Goal: Task Accomplishment & Management: Use online tool/utility

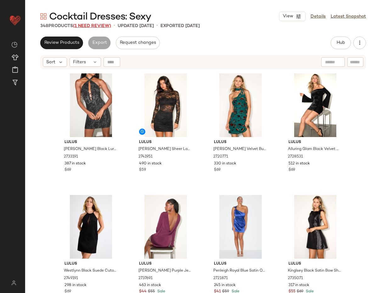
click at [90, 27] on span "(1 Need Review)" at bounding box center [92, 26] width 38 height 5
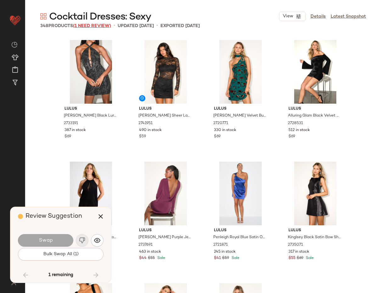
scroll to position [9358, 0]
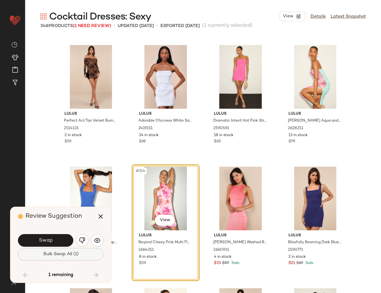
click at [69, 257] on button "Bulk Swap All (1)" at bounding box center [61, 254] width 86 height 13
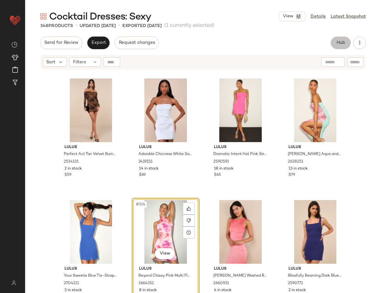
click at [346, 44] on button "Hub" at bounding box center [341, 43] width 20 height 13
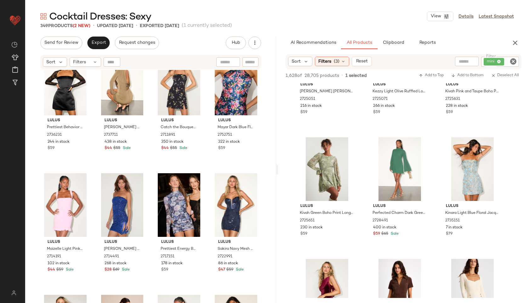
scroll to position [390, 0]
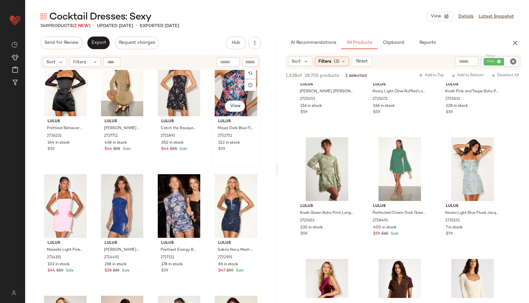
click at [227, 86] on div "#16 View" at bounding box center [236, 85] width 46 height 64
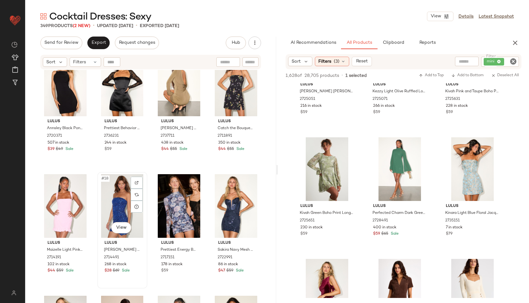
click at [117, 206] on div "#18 View" at bounding box center [122, 206] width 46 height 64
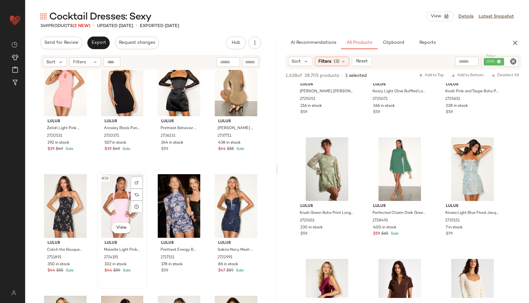
click at [111, 199] on div "#18 View" at bounding box center [122, 206] width 46 height 64
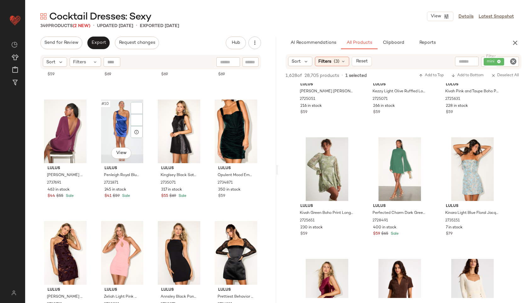
scroll to position [205, 0]
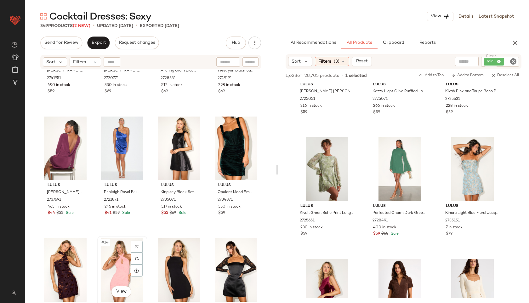
click at [120, 246] on div "#14 View" at bounding box center [122, 270] width 46 height 64
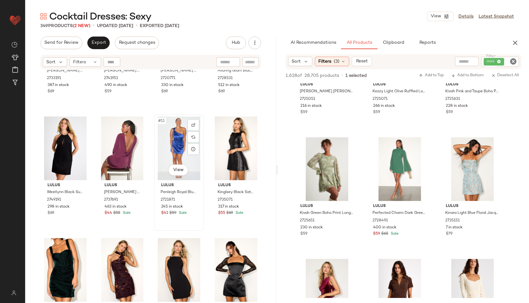
click at [177, 124] on div "#11 View" at bounding box center [179, 149] width 46 height 64
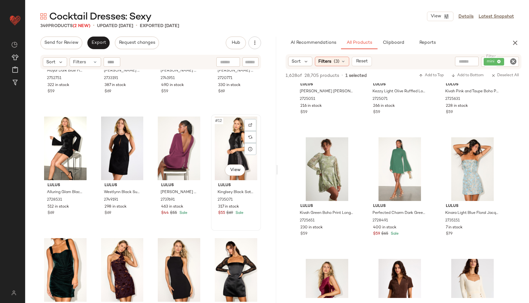
click at [232, 134] on div "#12 View" at bounding box center [236, 149] width 46 height 64
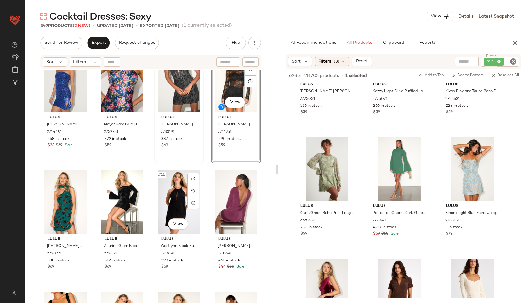
scroll to position [146, 0]
click at [172, 209] on div "#11 View" at bounding box center [179, 202] width 46 height 64
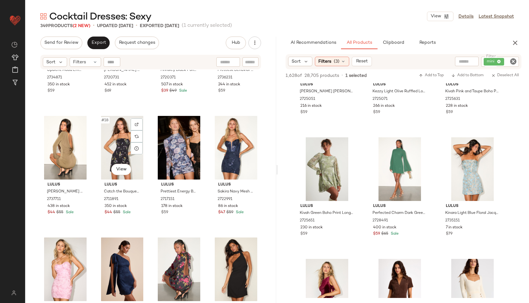
scroll to position [448, 0]
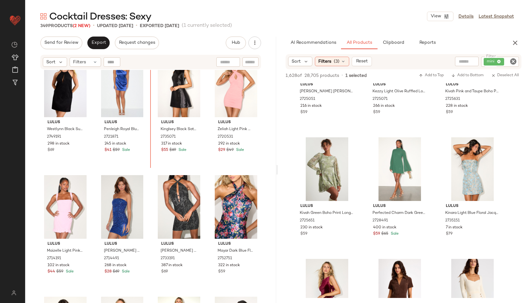
scroll to position [13, 0]
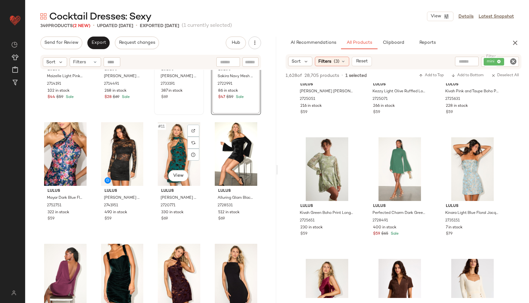
scroll to position [200, 0]
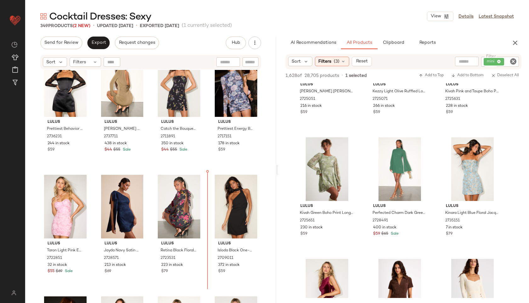
scroll to position [527, 0]
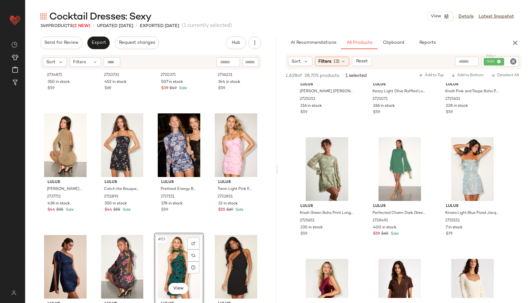
scroll to position [329, 0]
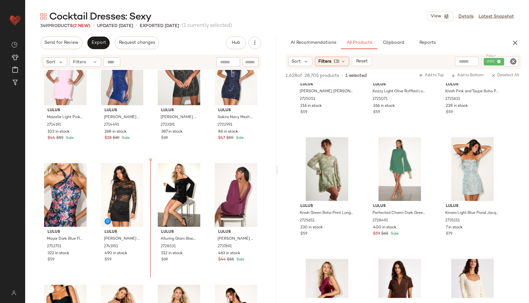
scroll to position [159, 0]
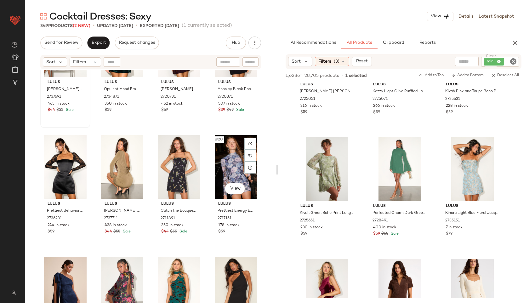
scroll to position [434, 0]
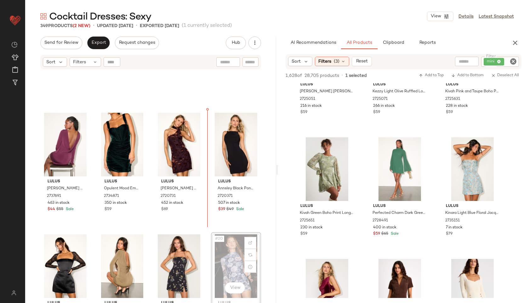
scroll to position [329, 0]
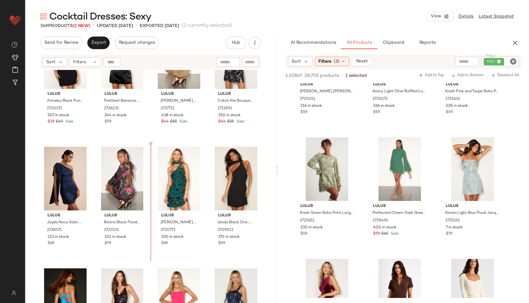
scroll to position [530, 0]
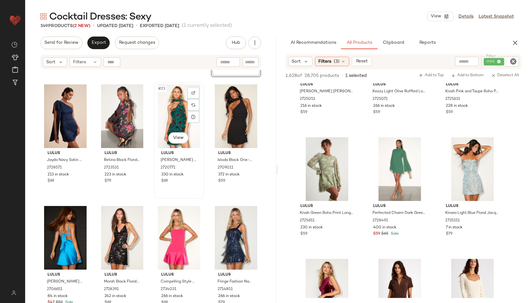
scroll to position [606, 0]
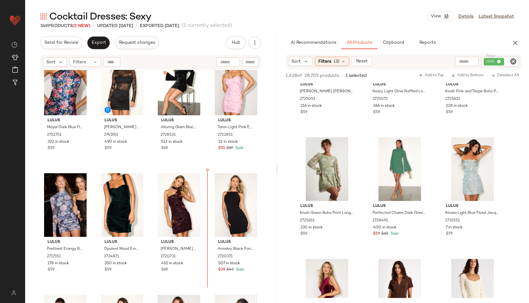
scroll to position [322, 0]
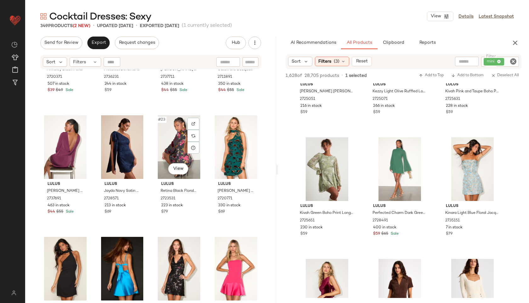
scroll to position [583, 0]
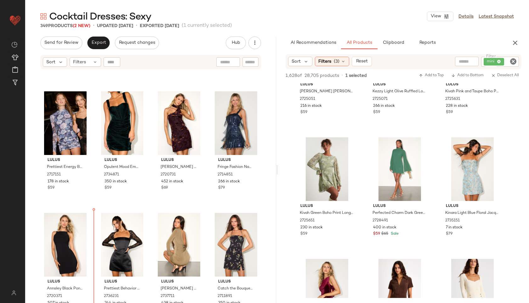
scroll to position [360, 0]
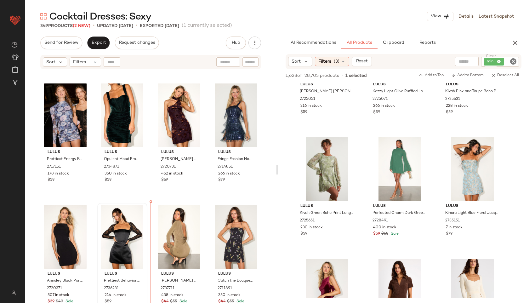
drag, startPoint x: 116, startPoint y: 144, endPoint x: 145, endPoint y: 246, distance: 105.7
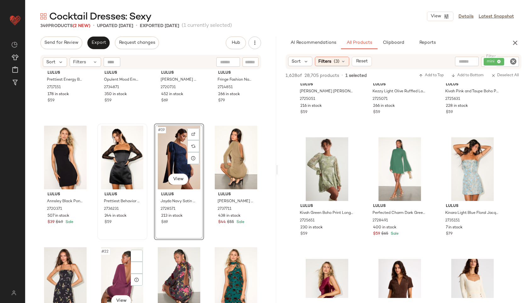
scroll to position [450, 0]
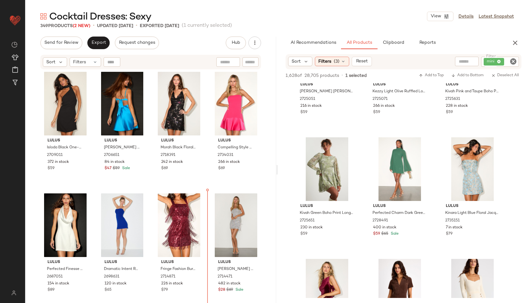
scroll to position [736, 0]
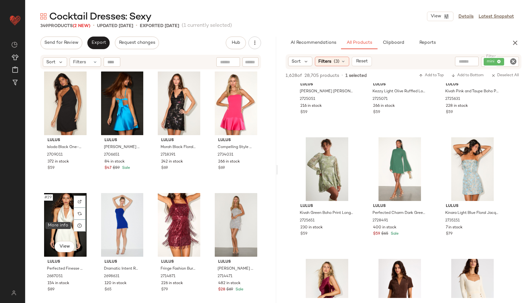
scroll to position [615, 0]
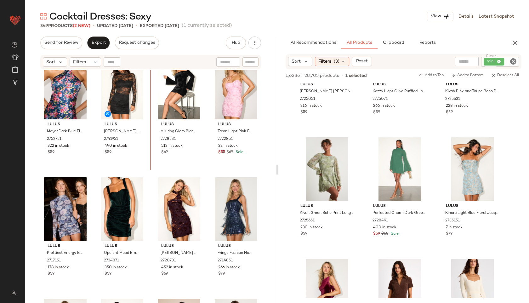
scroll to position [264, 0]
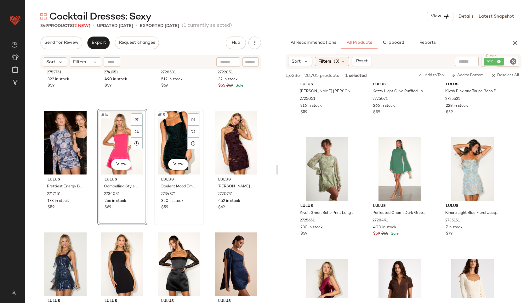
scroll to position [343, 0]
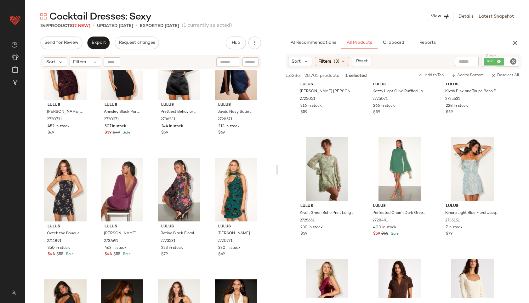
scroll to position [530, 0]
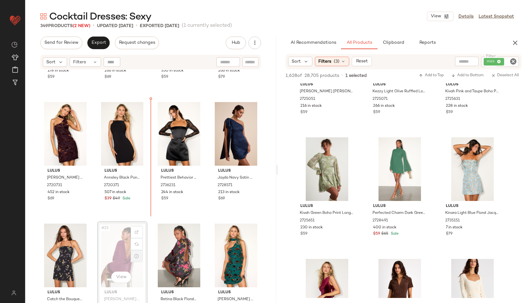
scroll to position [462, 0]
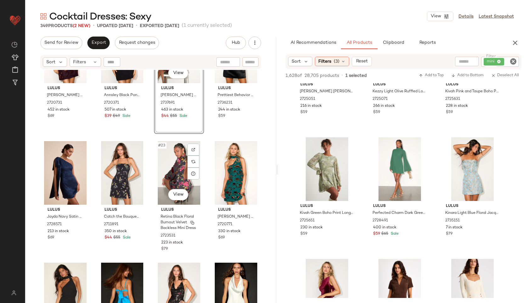
scroll to position [545, 0]
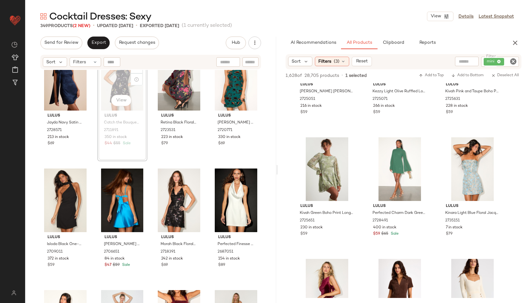
scroll to position [639, 0]
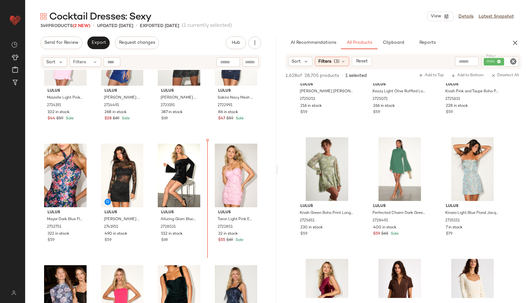
scroll to position [179, 0]
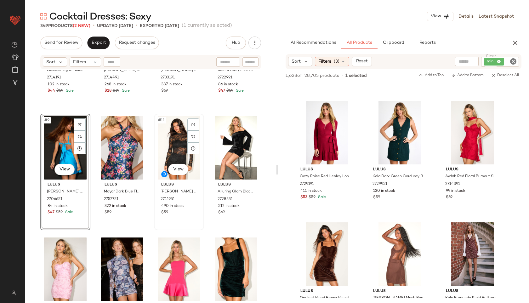
scroll to position [206, 0]
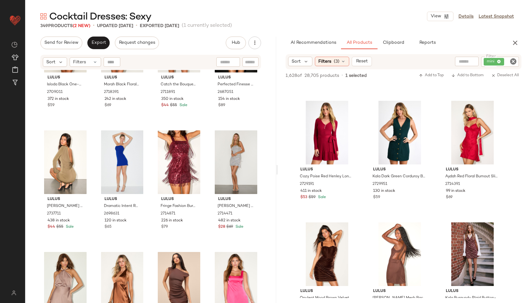
scroll to position [800, 0]
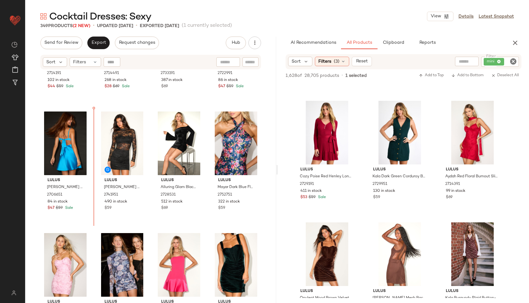
scroll to position [194, 0]
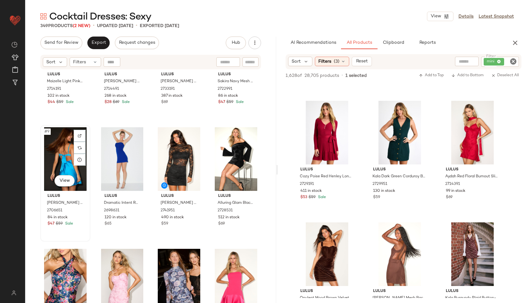
click at [67, 162] on div "#9 View" at bounding box center [66, 159] width 46 height 64
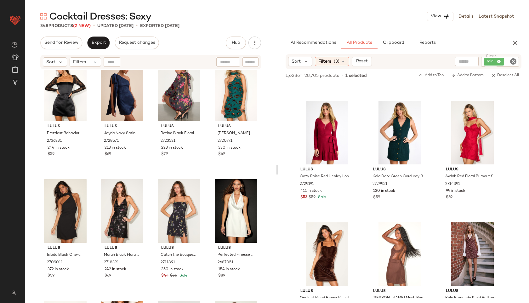
scroll to position [625, 0]
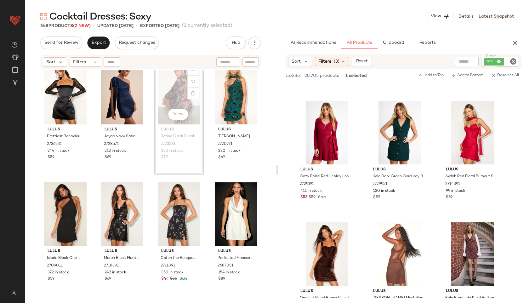
scroll to position [622, 0]
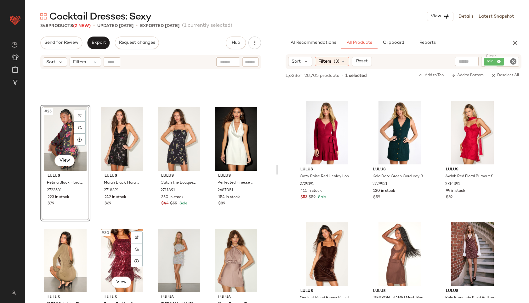
scroll to position [697, 0]
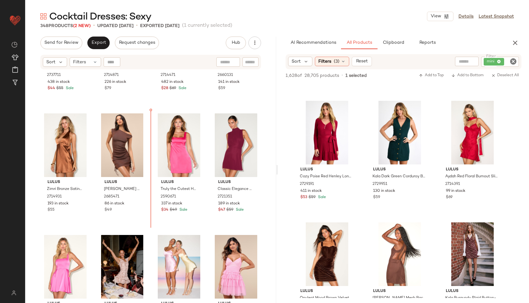
scroll to position [937, 0]
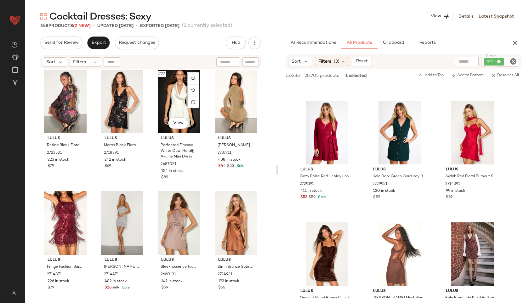
scroll to position [715, 0]
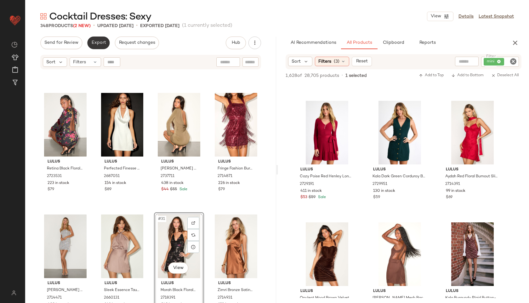
click at [94, 46] on button "Export" at bounding box center [98, 43] width 22 height 13
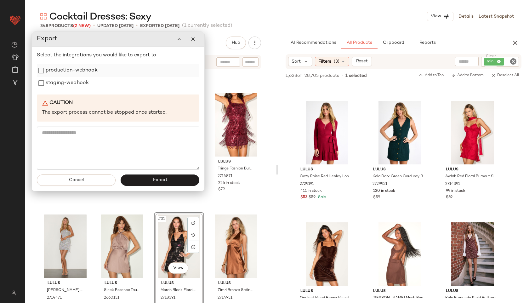
click at [80, 71] on label "production-webhook" at bounding box center [72, 70] width 52 height 13
click at [82, 93] on div "Select the integrations you would like to export to production-webhook staging-…" at bounding box center [118, 111] width 162 height 118
click at [74, 83] on label "staging-webhook" at bounding box center [67, 83] width 43 height 13
click at [155, 180] on span "Export" at bounding box center [159, 180] width 15 height 5
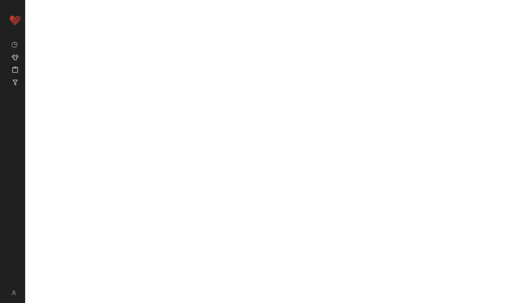
scroll to position [3023, 0]
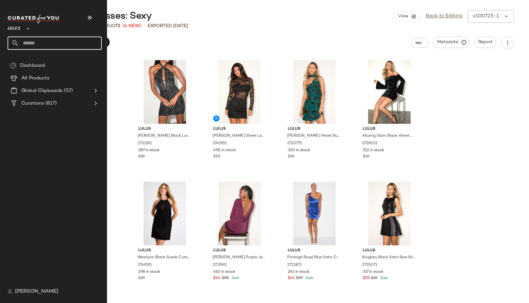
click at [31, 44] on input "text" at bounding box center [60, 43] width 83 height 13
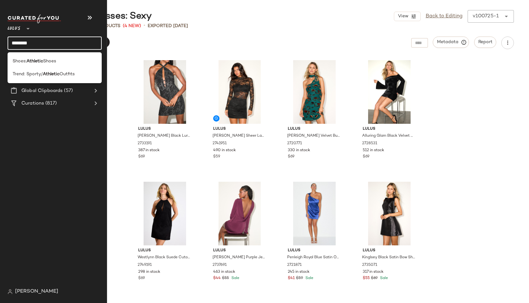
type input "********"
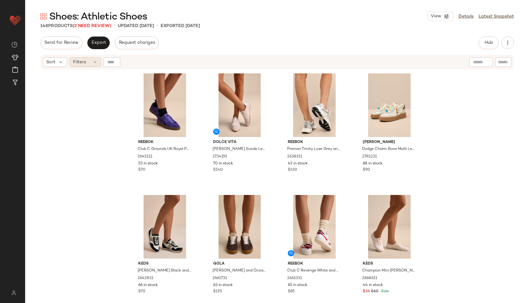
click at [89, 60] on div "Filters" at bounding box center [85, 61] width 31 height 9
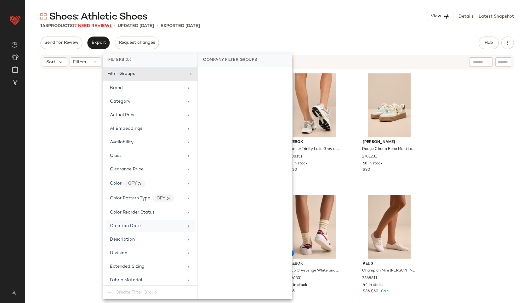
scroll to position [342, 0]
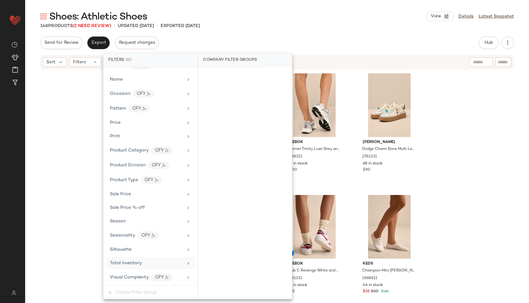
click at [133, 263] on span "Total Inventory" at bounding box center [126, 263] width 32 height 5
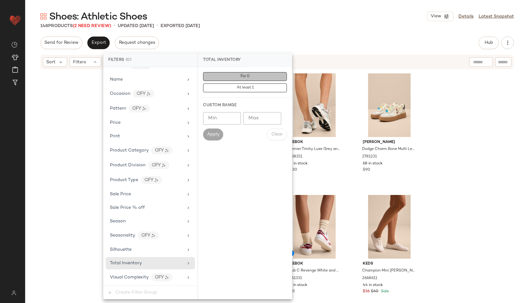
click at [246, 80] on button "For 0" at bounding box center [245, 76] width 84 height 9
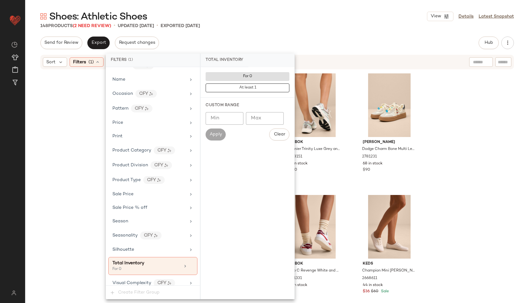
click at [277, 46] on div "Send for Review Export Request changes Hub Send for Review External Review Inte…" at bounding box center [277, 43] width 474 height 13
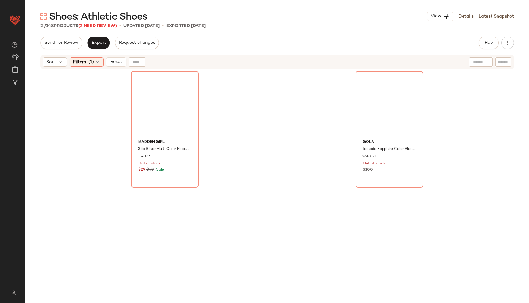
click at [123, 107] on div "Madden Girl Giia Silver Multi Color Block Lace-Up Sneakers 2541451 Out of stock…" at bounding box center [277, 194] width 504 height 249
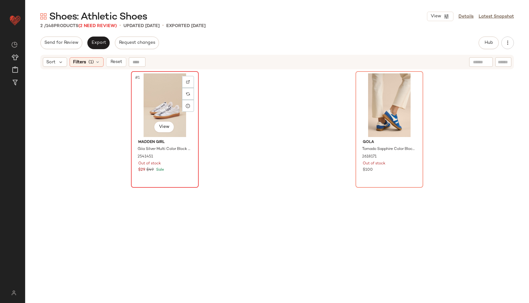
click at [145, 108] on div "#1 View" at bounding box center [164, 105] width 63 height 64
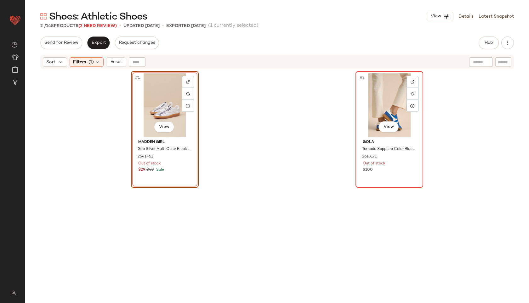
click at [378, 117] on div "#2 View" at bounding box center [389, 105] width 63 height 64
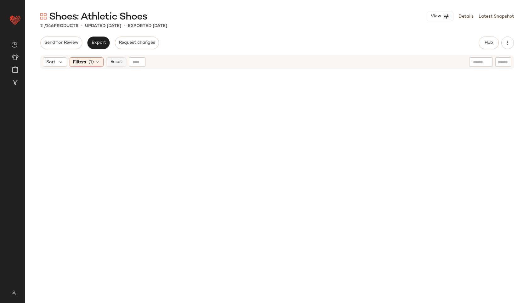
click at [111, 62] on span "Reset" at bounding box center [116, 62] width 12 height 5
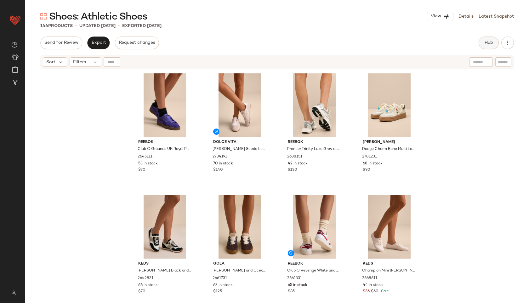
click at [483, 48] on button "Hub" at bounding box center [489, 43] width 20 height 13
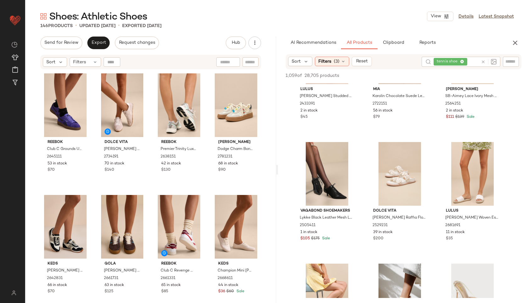
scroll to position [4093, 0]
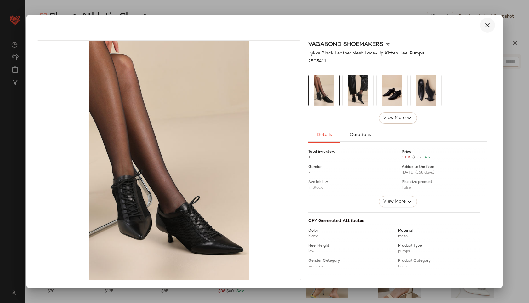
click at [488, 23] on icon "button" at bounding box center [488, 25] width 8 height 8
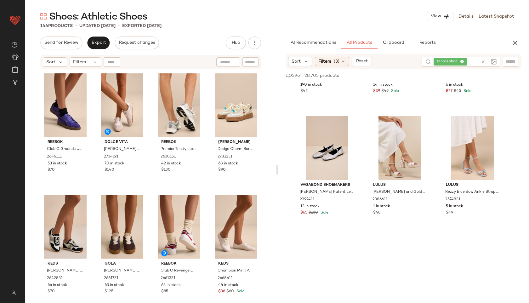
scroll to position [4601, 0]
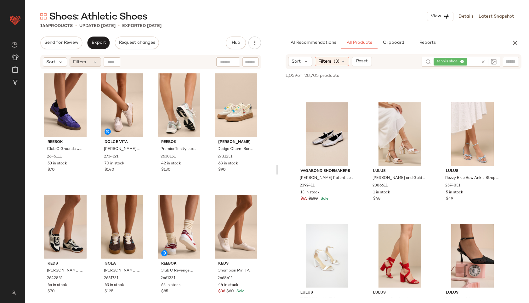
click at [83, 63] on span "Filters" at bounding box center [79, 62] width 13 height 7
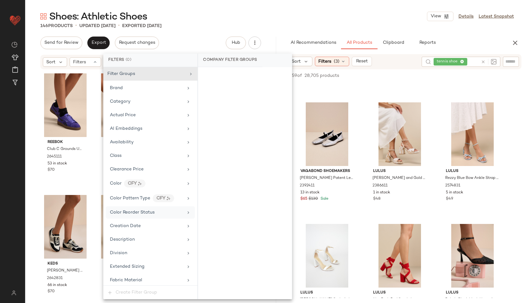
scroll to position [342, 0]
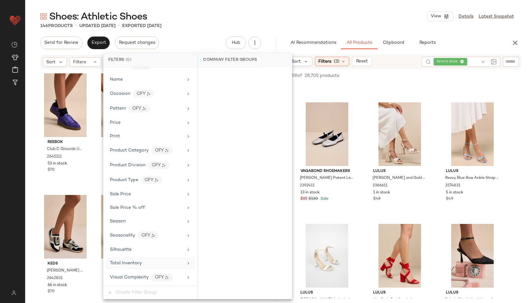
click at [134, 262] on span "Total Inventory" at bounding box center [126, 263] width 32 height 5
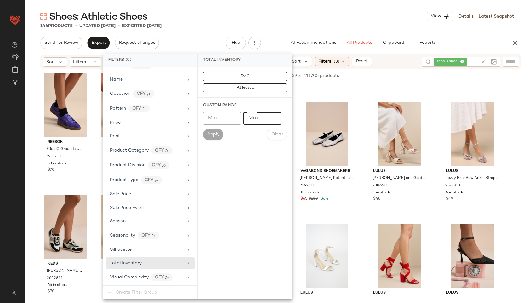
click at [262, 117] on input "Max" at bounding box center [262, 118] width 38 height 13
type input "**"
click at [210, 132] on button "Apply" at bounding box center [213, 134] width 20 height 12
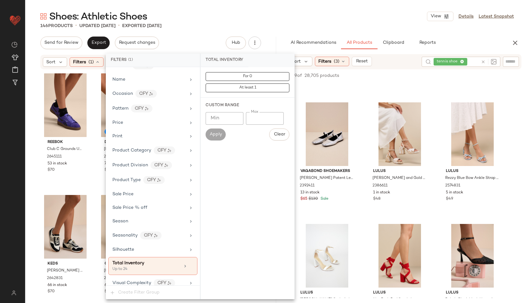
click at [204, 15] on div "Shoes: Athletic Shoes View Details Latest Snapshot" at bounding box center [277, 16] width 504 height 13
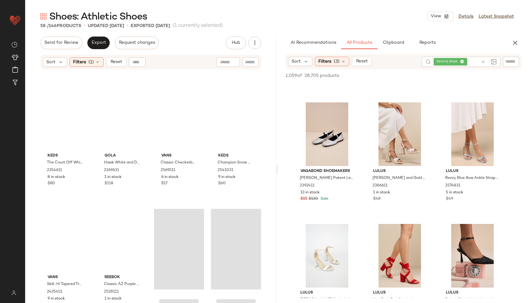
scroll to position [1576, 0]
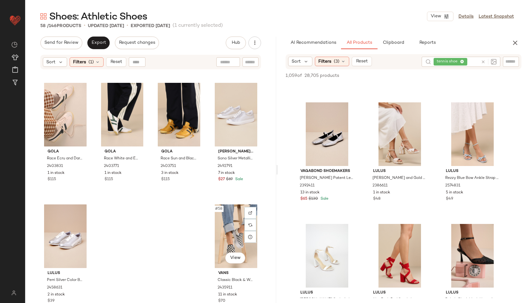
click at [223, 228] on div "#58 View" at bounding box center [236, 236] width 46 height 64
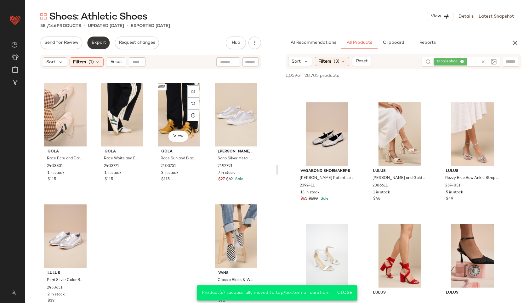
click at [99, 42] on span "Export" at bounding box center [98, 42] width 15 height 5
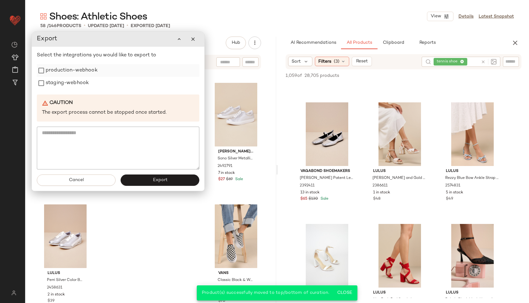
click at [71, 70] on label "production-webhook" at bounding box center [72, 70] width 52 height 13
click at [68, 85] on label "staging-webhook" at bounding box center [67, 83] width 43 height 13
click at [145, 181] on button "Export" at bounding box center [160, 179] width 79 height 11
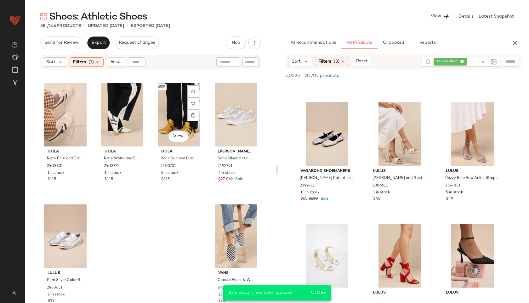
scroll to position [6789, 0]
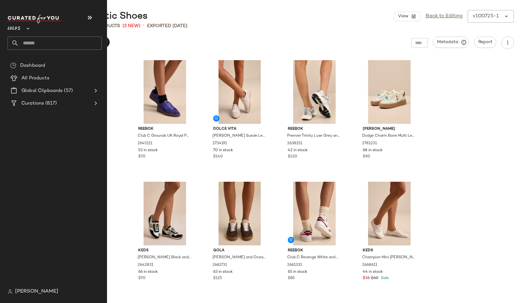
click at [35, 42] on input "text" at bounding box center [60, 43] width 83 height 13
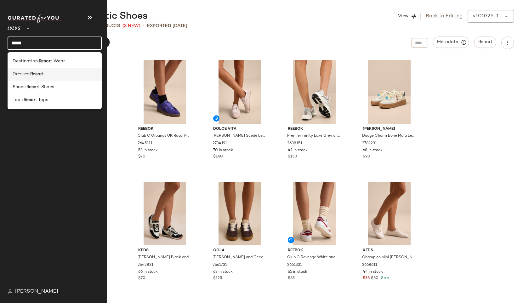
type input "*****"
click at [21, 77] on span "Dresses:" at bounding box center [22, 74] width 18 height 7
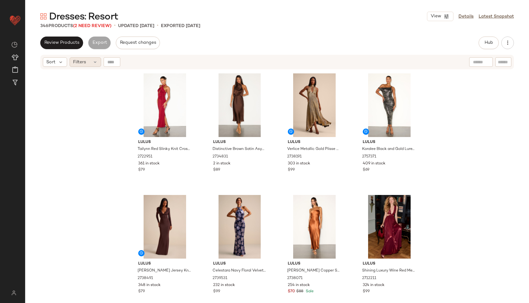
click at [91, 59] on div "Filters" at bounding box center [85, 61] width 31 height 9
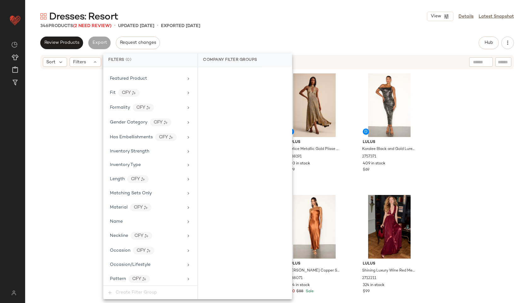
scroll to position [414, 0]
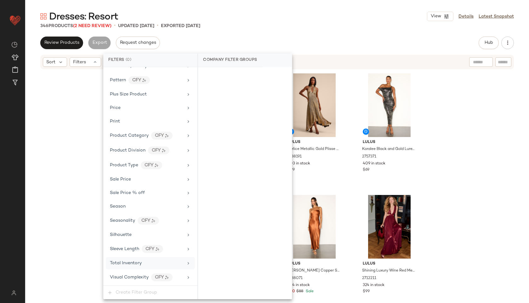
click at [135, 262] on span "Total Inventory" at bounding box center [126, 263] width 32 height 5
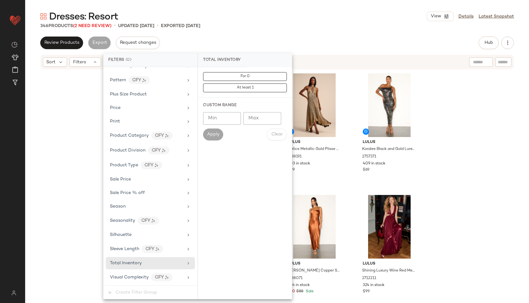
click at [269, 124] on input "Max" at bounding box center [262, 118] width 38 height 13
type input "**"
click at [215, 135] on span "Apply" at bounding box center [213, 134] width 13 height 5
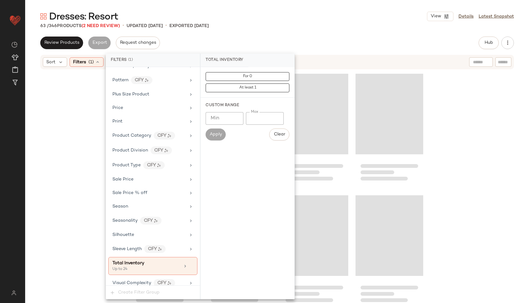
click at [315, 12] on div "Dresses: Resort View Details Latest Snapshot" at bounding box center [277, 16] width 504 height 13
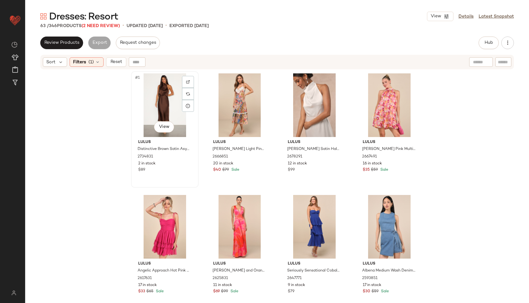
click at [149, 89] on div "#1 View" at bounding box center [164, 105] width 63 height 64
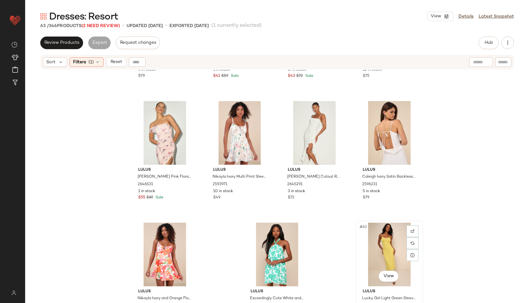
scroll to position [1697, 0]
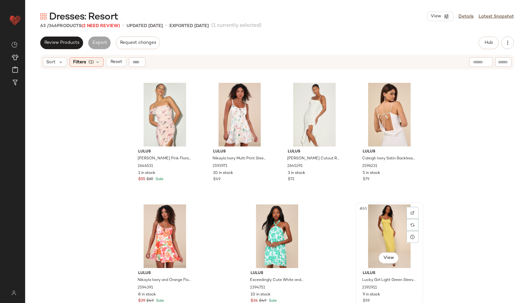
click at [382, 228] on div "#63 View" at bounding box center [389, 236] width 63 height 64
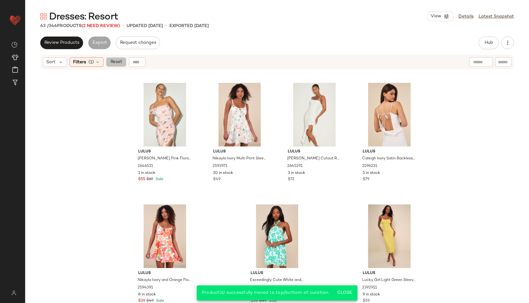
click at [115, 62] on span "Reset" at bounding box center [116, 62] width 12 height 5
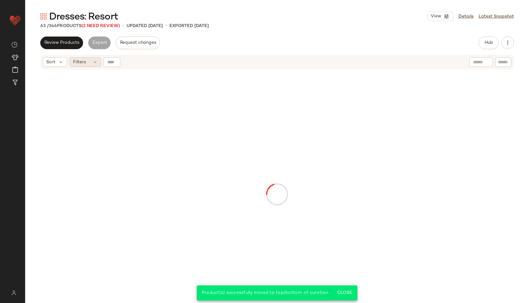
click at [96, 62] on icon at bounding box center [95, 62] width 5 height 5
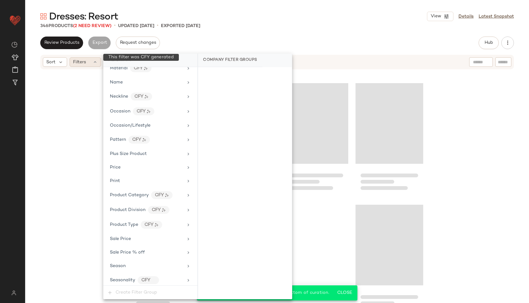
scroll to position [414, 0]
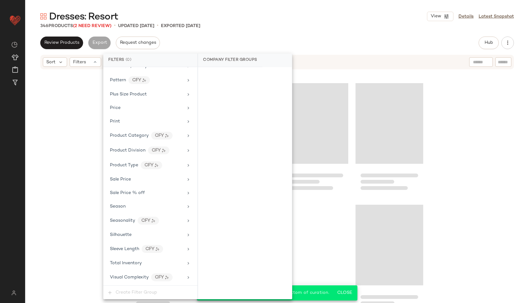
click at [128, 269] on div "Filter Groups Brand Category Actual Price AI Embeddings Availability Class Clea…" at bounding box center [150, 176] width 94 height 218
click at [129, 267] on div "Total Inventory" at bounding box center [150, 263] width 89 height 12
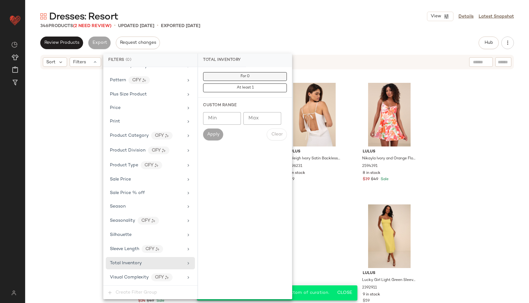
click at [276, 77] on button "For 0" at bounding box center [245, 76] width 84 height 9
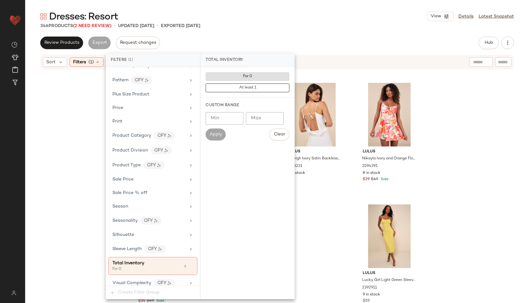
click at [292, 38] on div "Review Products Export Request changes Hub Send for Review External Review Inte…" at bounding box center [277, 43] width 474 height 13
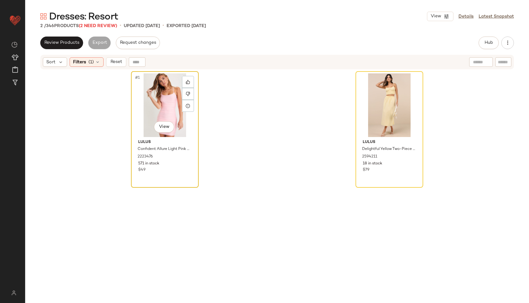
click at [156, 94] on div "#1 View" at bounding box center [164, 105] width 63 height 64
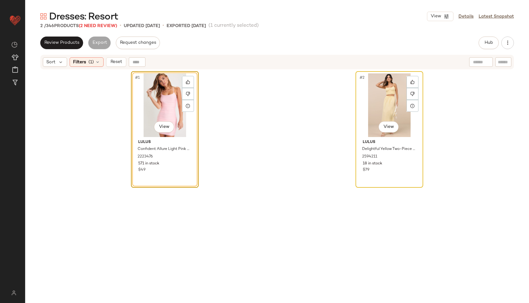
click at [386, 111] on div "#2 View" at bounding box center [389, 105] width 63 height 64
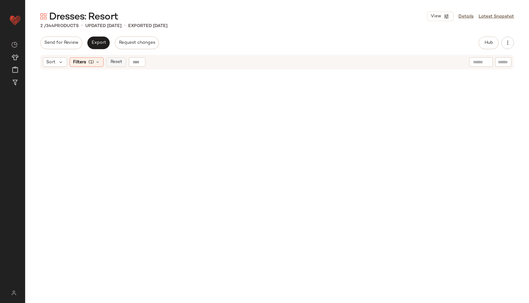
click at [113, 61] on span "Reset" at bounding box center [116, 62] width 12 height 5
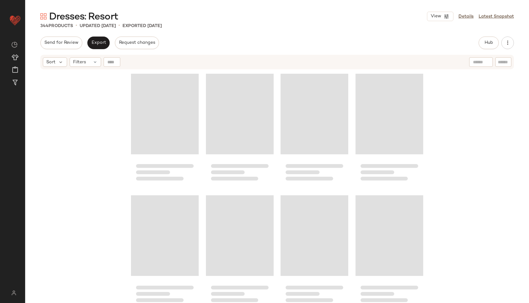
click at [262, 56] on div "Sort Filters" at bounding box center [277, 62] width 474 height 14
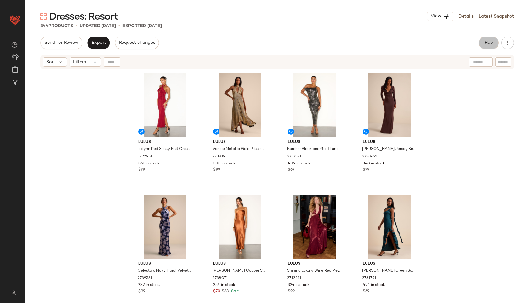
click at [485, 45] on span "Hub" at bounding box center [488, 42] width 9 height 5
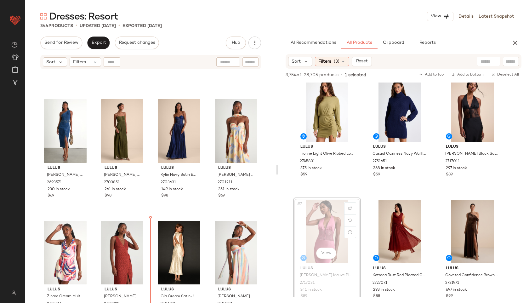
scroll to position [1787, 0]
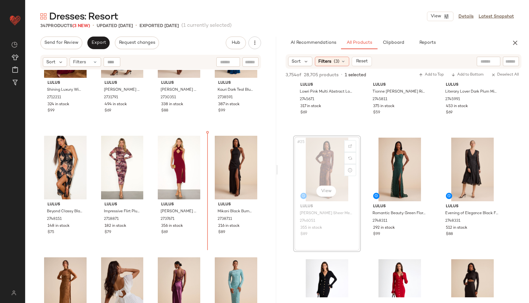
scroll to position [308, 0]
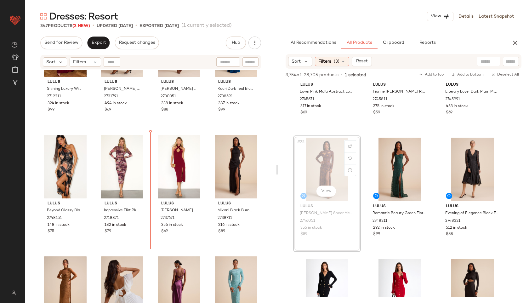
drag, startPoint x: 330, startPoint y: 176, endPoint x: 207, endPoint y: 173, distance: 123.5
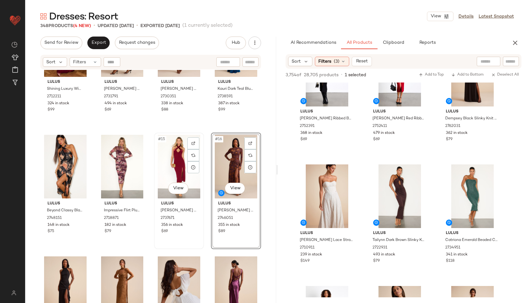
scroll to position [0, 0]
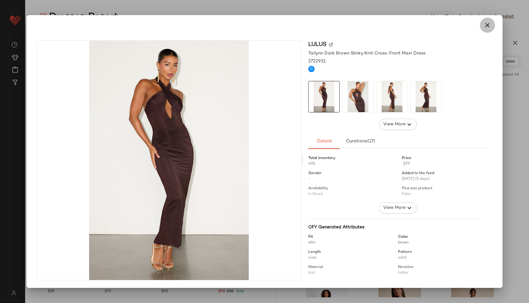
click at [489, 29] on button "button" at bounding box center [487, 25] width 15 height 15
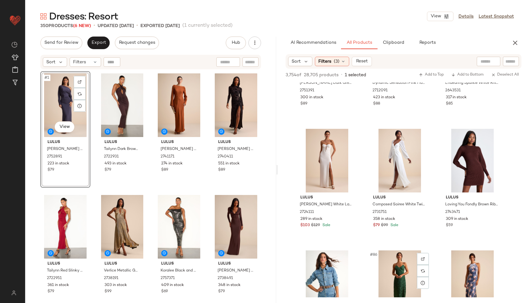
scroll to position [3238, 0]
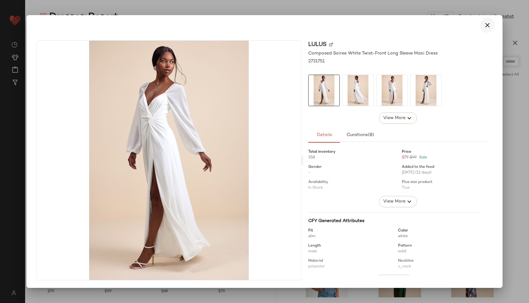
click at [480, 25] on div at bounding box center [264, 25] width 461 height 15
click at [483, 25] on button "button" at bounding box center [487, 25] width 15 height 15
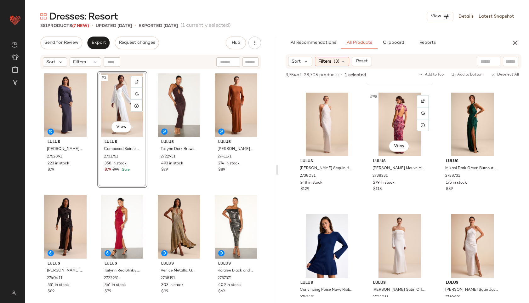
scroll to position [3882, 0]
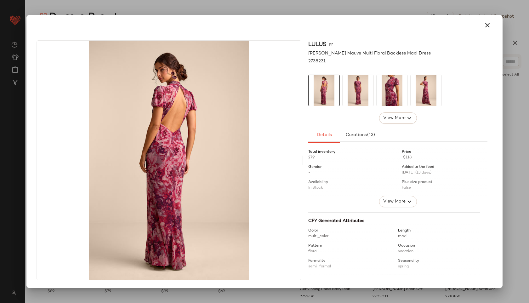
click at [360, 89] on img at bounding box center [358, 90] width 31 height 31
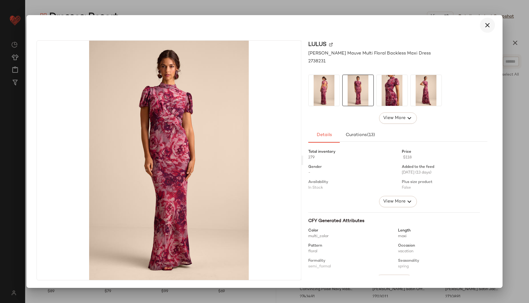
click at [485, 27] on icon "button" at bounding box center [488, 25] width 8 height 8
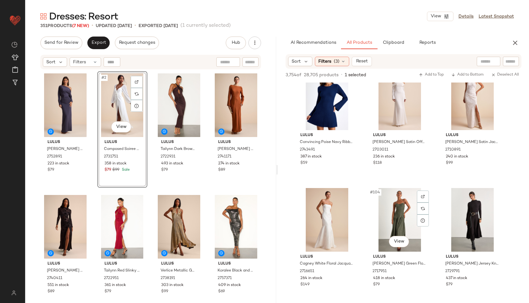
scroll to position [4030, 0]
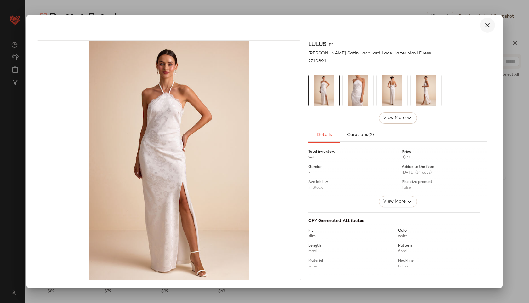
click at [486, 24] on icon "button" at bounding box center [488, 25] width 8 height 8
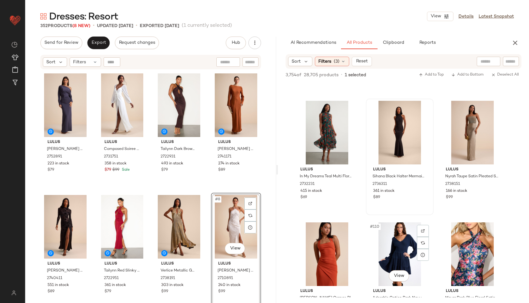
scroll to position [4239, 0]
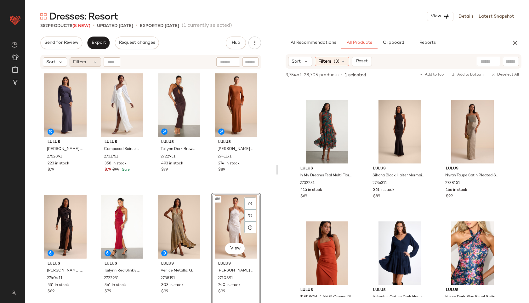
click at [87, 59] on div "Filters" at bounding box center [85, 61] width 31 height 9
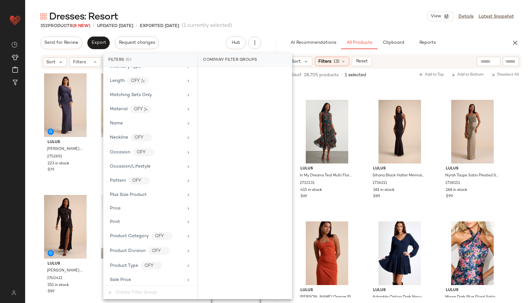
scroll to position [414, 0]
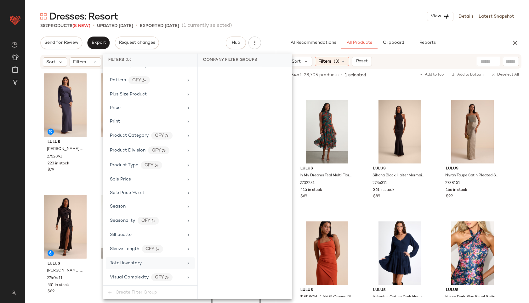
click at [138, 261] on span "Total Inventory" at bounding box center [126, 263] width 32 height 5
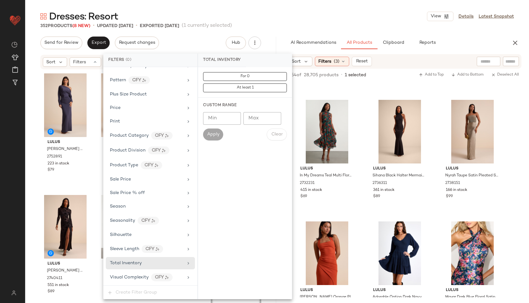
click at [258, 122] on input "Max" at bounding box center [262, 118] width 38 height 13
type input "**"
click at [214, 134] on span "Apply" at bounding box center [213, 134] width 13 height 5
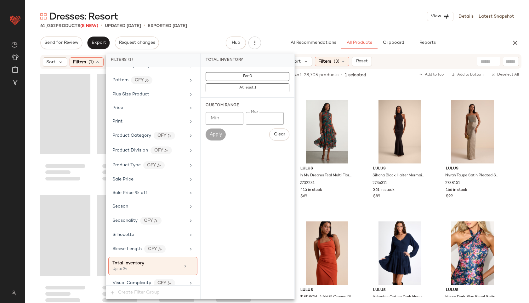
click at [270, 12] on div "Dresses: Resort View Details Latest Snapshot" at bounding box center [277, 16] width 504 height 13
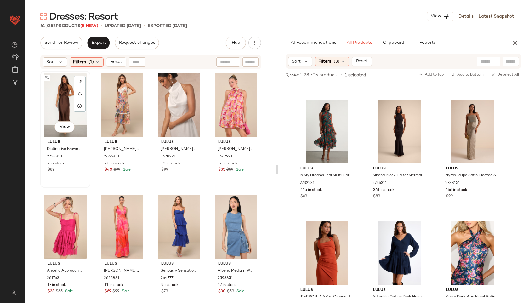
click at [67, 96] on div "#1 View" at bounding box center [66, 105] width 46 height 64
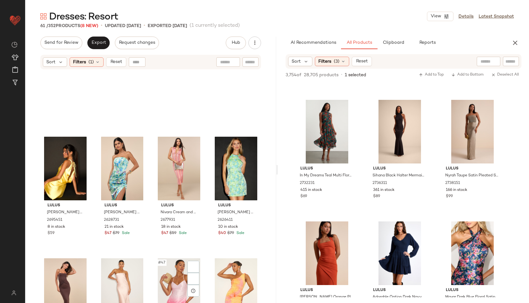
scroll to position [1697, 0]
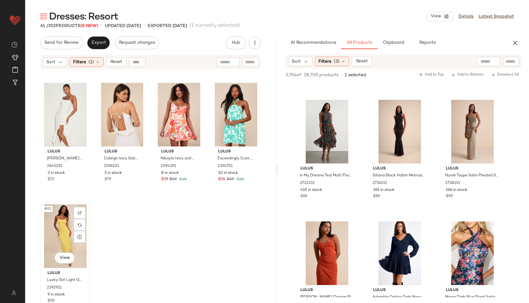
click at [56, 224] on div "#61 View" at bounding box center [66, 236] width 46 height 64
click at [102, 42] on span "Export" at bounding box center [98, 42] width 15 height 5
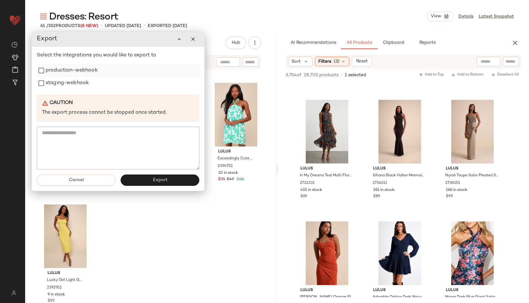
click at [71, 71] on label "production-webhook" at bounding box center [72, 70] width 52 height 13
click at [66, 80] on label "staging-webhook" at bounding box center [67, 83] width 43 height 13
click at [145, 181] on button "Export" at bounding box center [160, 179] width 79 height 11
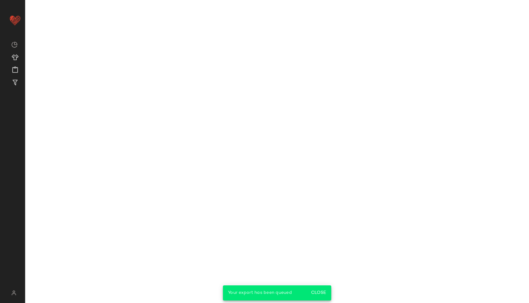
scroll to position [6305, 0]
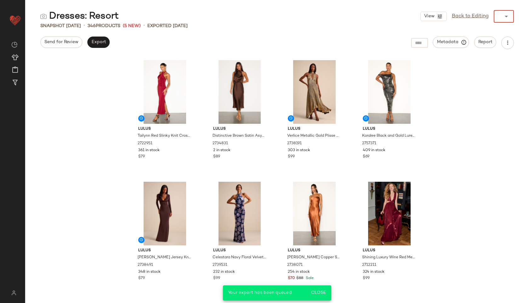
click at [477, 18] on div "View Back to Editing ******" at bounding box center [467, 16] width 94 height 13
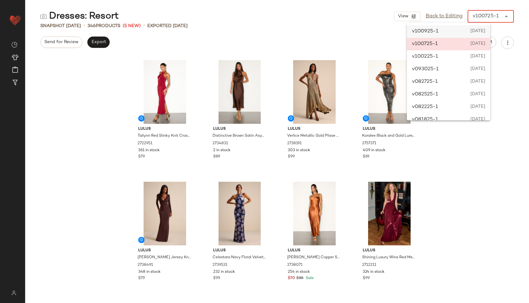
click at [462, 33] on div "v100925-1 [DATE]" at bounding box center [448, 31] width 83 height 13
type input "******"
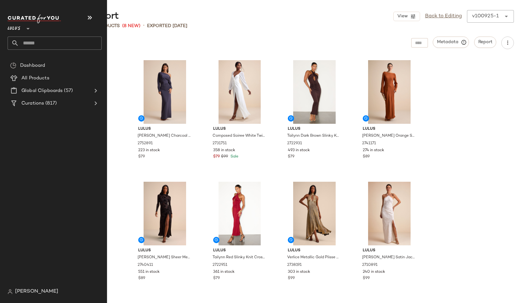
click at [31, 43] on input "text" at bounding box center [60, 43] width 83 height 13
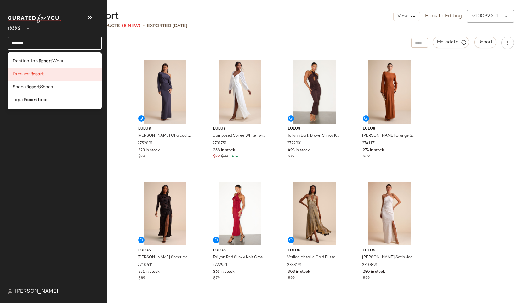
type input "******"
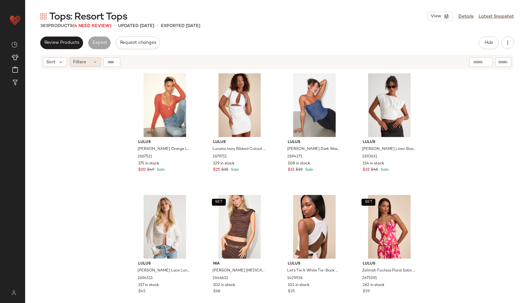
click at [80, 59] on span "Filters" at bounding box center [79, 62] width 13 height 7
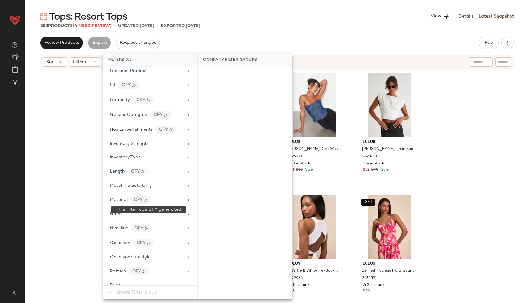
scroll to position [415, 0]
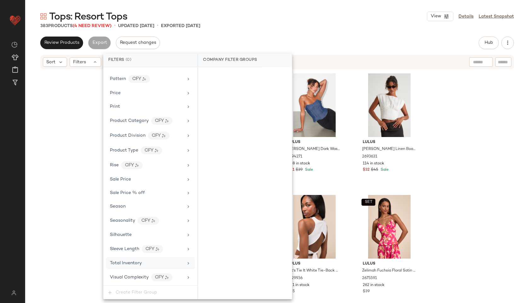
click at [142, 263] on div "Total Inventory" at bounding box center [146, 263] width 73 height 7
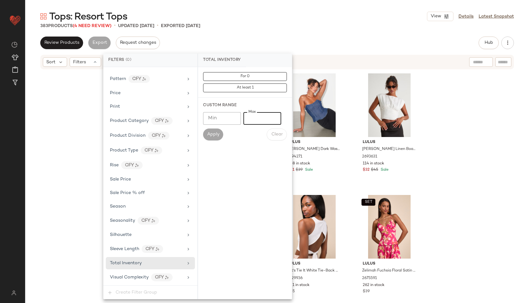
click at [251, 113] on input "Max" at bounding box center [262, 118] width 38 height 13
type input "**"
click at [213, 134] on span "Apply" at bounding box center [213, 134] width 13 height 5
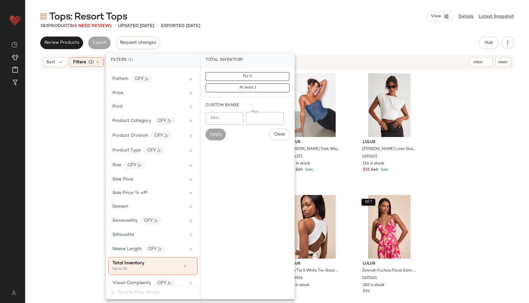
click at [246, 27] on div "383 Products (4 Need Review) • updated [DATE] • Exported [DATE]" at bounding box center [277, 26] width 504 height 6
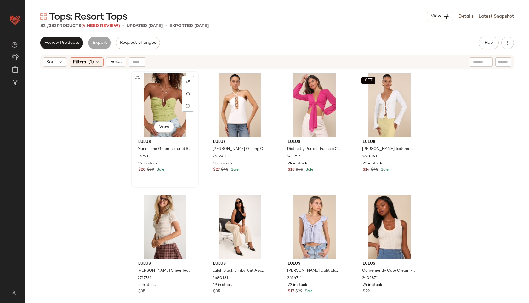
click at [152, 93] on div "#1 View" at bounding box center [164, 105] width 63 height 64
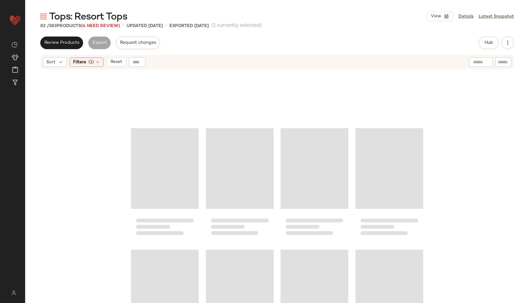
scroll to position [2305, 0]
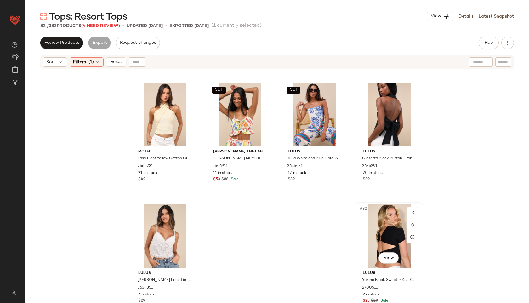
click at [379, 227] on div "#82 View" at bounding box center [389, 236] width 63 height 64
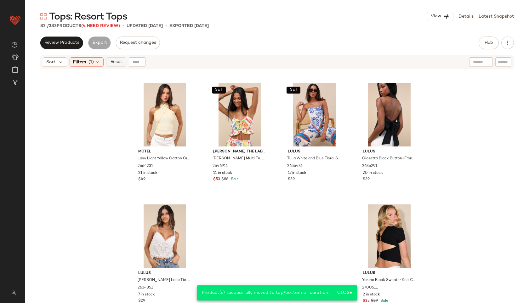
click at [114, 64] on span "Reset" at bounding box center [116, 62] width 12 height 5
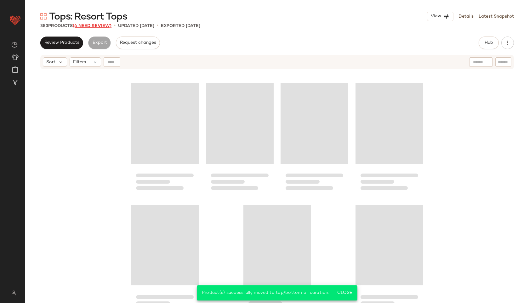
click at [105, 24] on span "(4 Need Review)" at bounding box center [92, 26] width 39 height 5
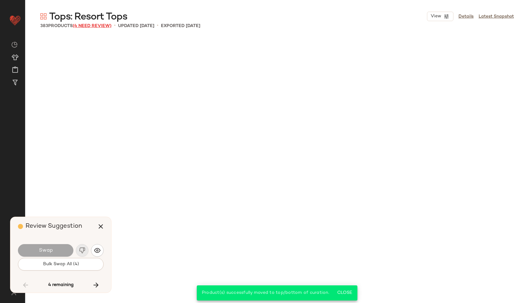
scroll to position [9602, 0]
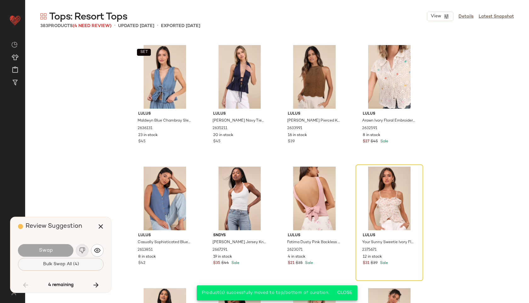
click at [73, 268] on button "Bulk Swap All (4)" at bounding box center [61, 264] width 86 height 13
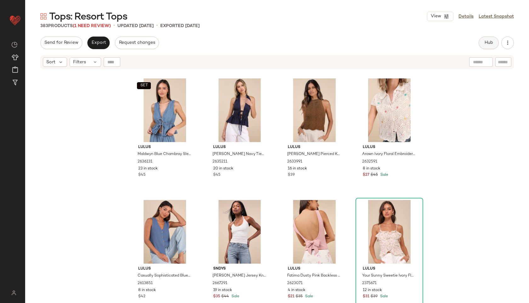
click at [485, 41] on span "Hub" at bounding box center [488, 42] width 9 height 5
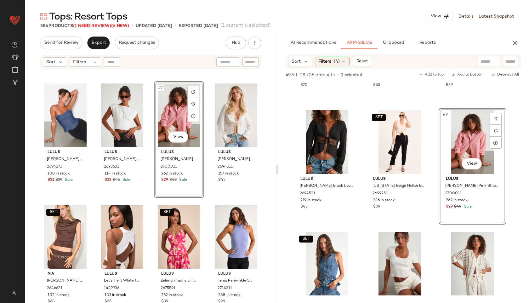
scroll to position [111, 0]
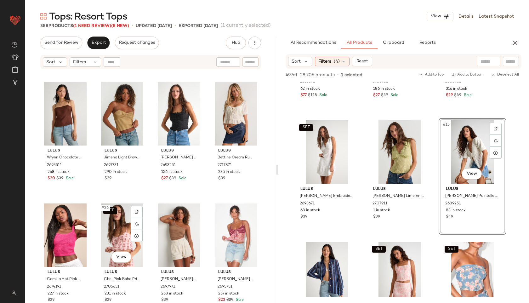
scroll to position [604, 0]
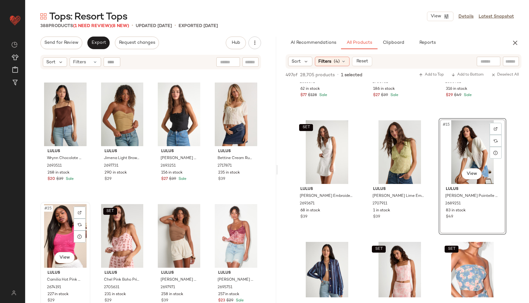
click at [60, 229] on div "#25 View" at bounding box center [66, 236] width 46 height 64
click at [230, 235] on div "#28 View" at bounding box center [236, 236] width 46 height 64
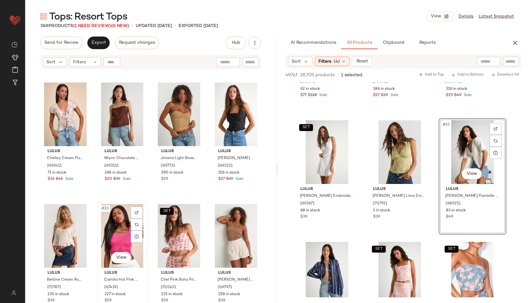
click at [113, 229] on div "#26 View" at bounding box center [122, 236] width 46 height 64
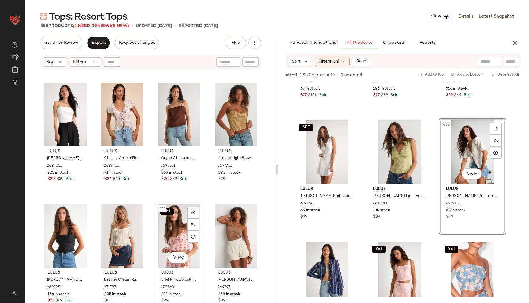
click at [173, 241] on div "SET #27 View" at bounding box center [179, 236] width 46 height 64
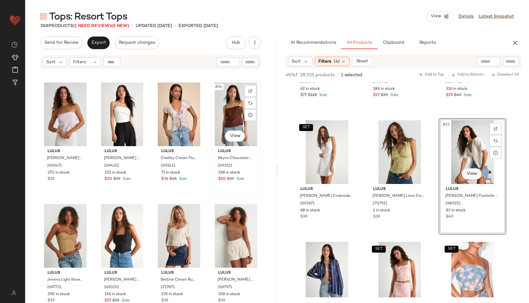
click at [230, 117] on div "#24 View" at bounding box center [236, 114] width 46 height 64
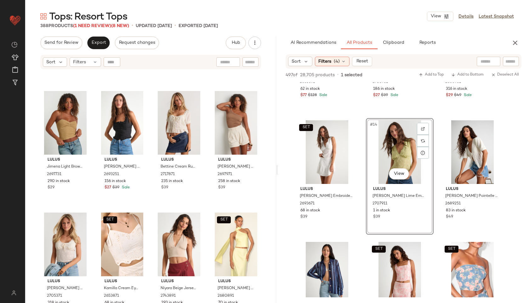
scroll to position [715, 0]
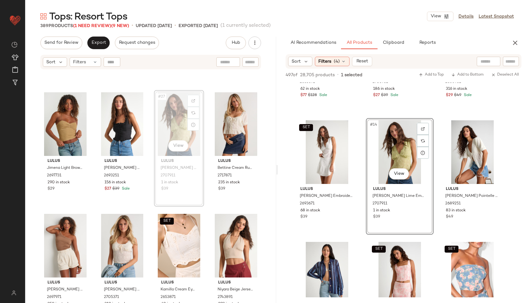
scroll to position [715, 0]
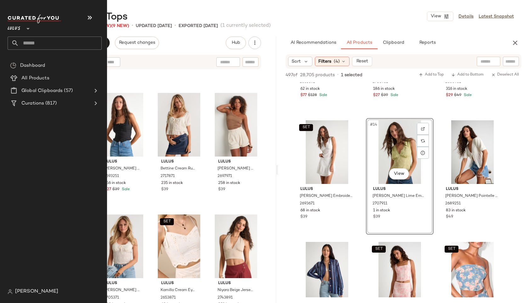
drag, startPoint x: 171, startPoint y: 248, endPoint x: 7, endPoint y: 0, distance: 296.9
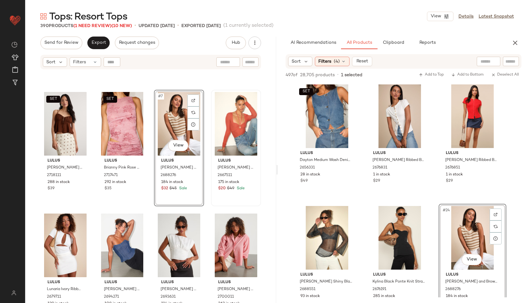
scroll to position [106, 0]
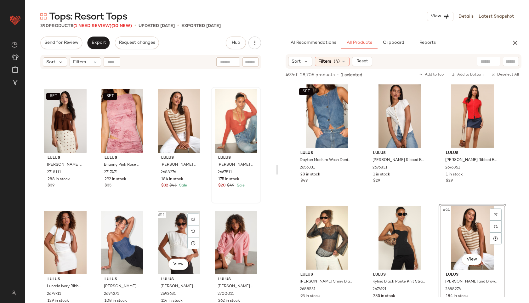
click at [177, 216] on div "#11 View" at bounding box center [179, 243] width 46 height 64
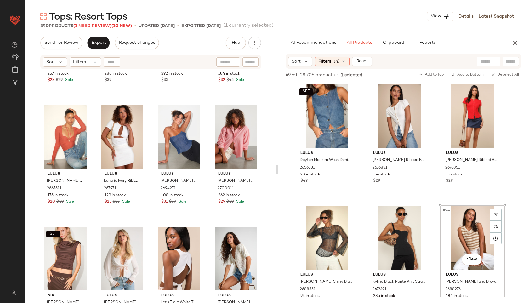
scroll to position [220, 0]
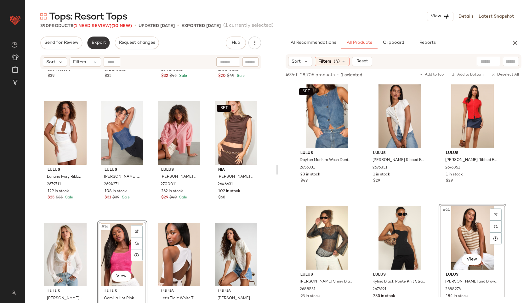
click at [95, 45] on span "Export" at bounding box center [98, 42] width 15 height 5
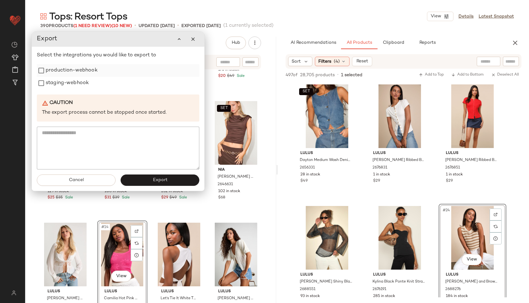
click at [82, 73] on label "production-webhook" at bounding box center [72, 70] width 52 height 13
click at [81, 85] on label "staging-webhook" at bounding box center [67, 83] width 43 height 13
click at [156, 190] on div "Cancel Export" at bounding box center [118, 179] width 173 height 21
click at [156, 182] on span "Export" at bounding box center [159, 180] width 15 height 5
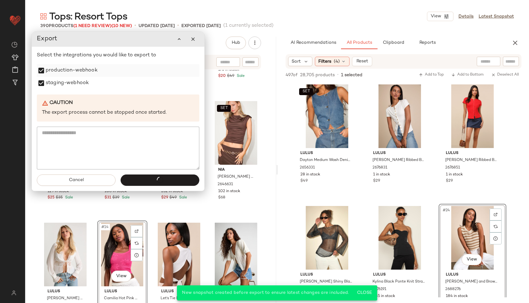
scroll to position [1094, 0]
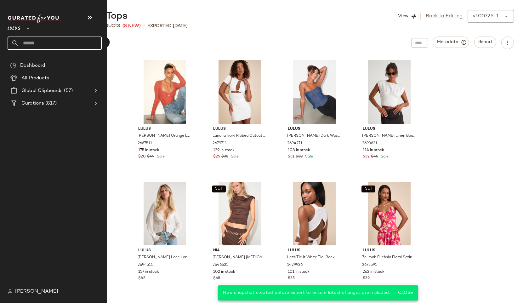
click at [30, 44] on input "text" at bounding box center [60, 43] width 83 height 13
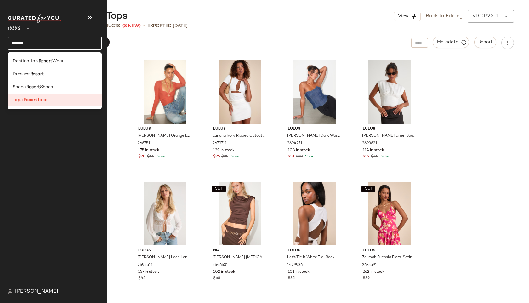
type input "******"
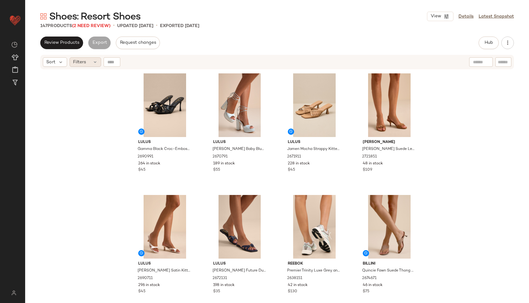
click at [88, 61] on div "Filters" at bounding box center [85, 61] width 31 height 9
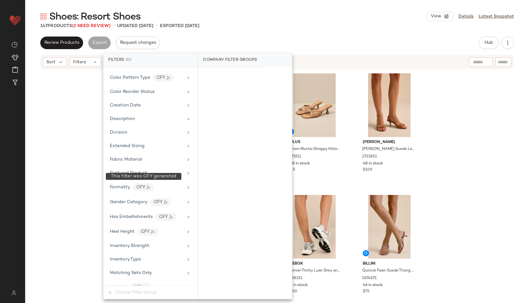
scroll to position [356, 0]
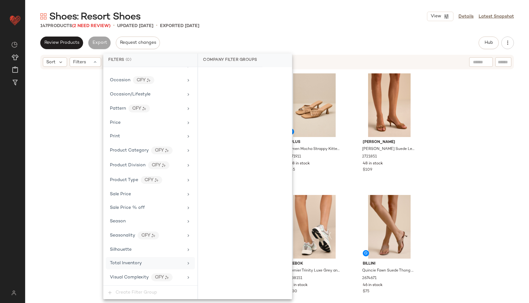
click at [143, 265] on div "Total Inventory" at bounding box center [146, 263] width 73 height 7
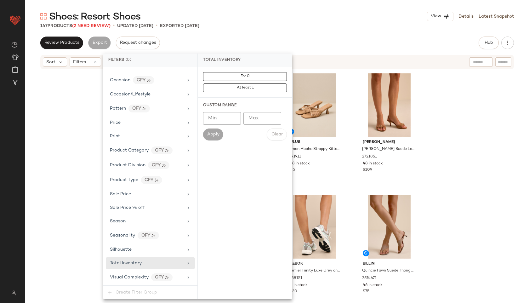
click at [223, 72] on div "For 0 At least 1" at bounding box center [245, 82] width 94 height 31
click at [229, 73] on button "For 0" at bounding box center [245, 76] width 84 height 9
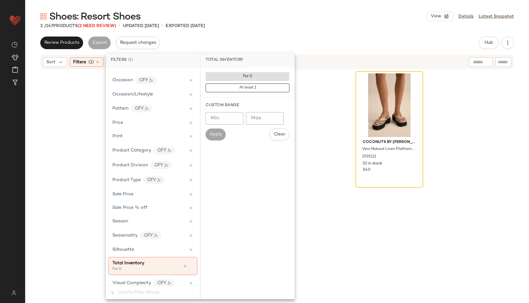
click at [236, 27] on div "2 / 147 Products (2 Need Review) • updated [DATE] • Exported [DATE]" at bounding box center [277, 26] width 504 height 6
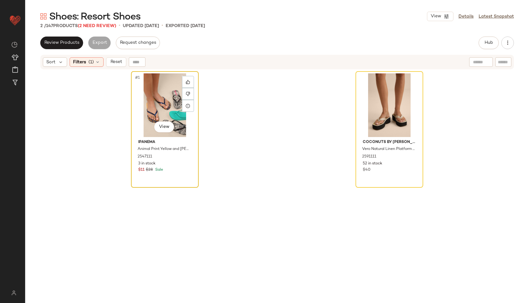
click at [165, 108] on div "#1 View" at bounding box center [164, 105] width 63 height 64
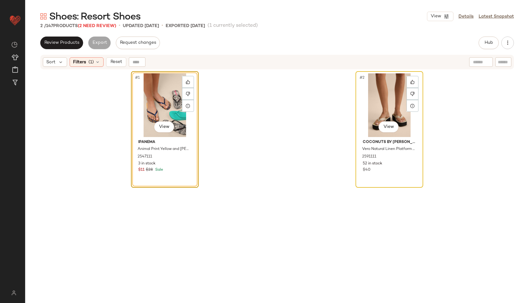
click at [378, 110] on div "#2 View" at bounding box center [389, 105] width 63 height 64
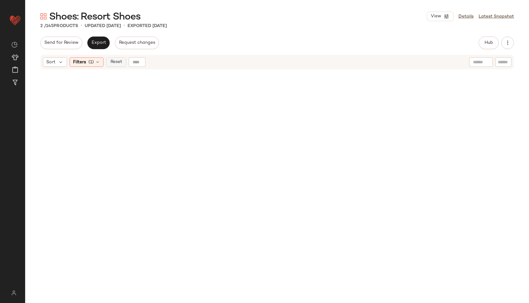
click at [112, 59] on button "Reset" at bounding box center [116, 61] width 20 height 9
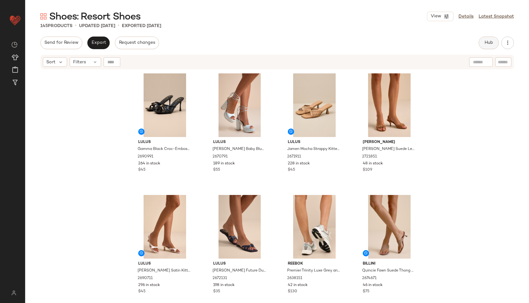
click at [488, 38] on button "Hub" at bounding box center [489, 43] width 20 height 13
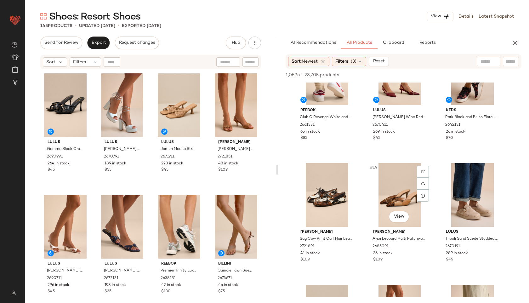
scroll to position [406, 0]
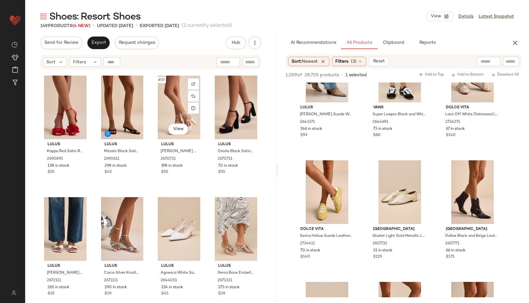
scroll to position [489, 0]
click at [103, 42] on span "Export" at bounding box center [98, 42] width 15 height 5
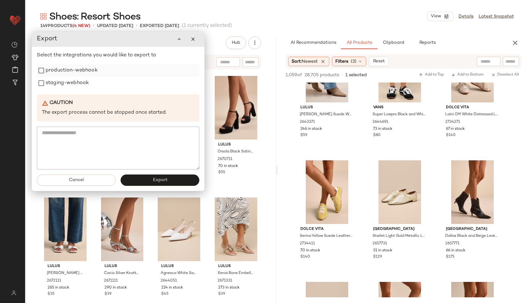
click at [89, 71] on label "production-webhook" at bounding box center [72, 70] width 52 height 13
click at [89, 82] on div "staging-webhook" at bounding box center [118, 83] width 162 height 13
click at [81, 85] on label "staging-webhook" at bounding box center [67, 83] width 43 height 13
click at [170, 180] on button "Export" at bounding box center [160, 179] width 79 height 11
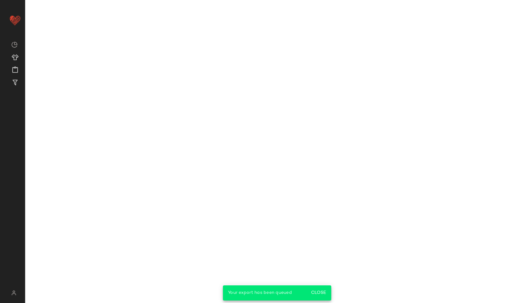
scroll to position [3449, 0]
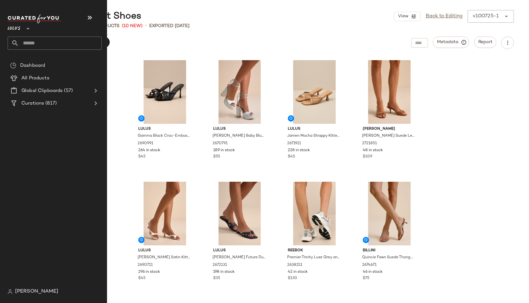
click at [25, 42] on input "text" at bounding box center [60, 43] width 83 height 13
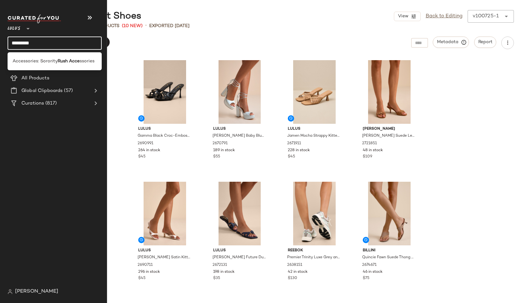
type input "*********"
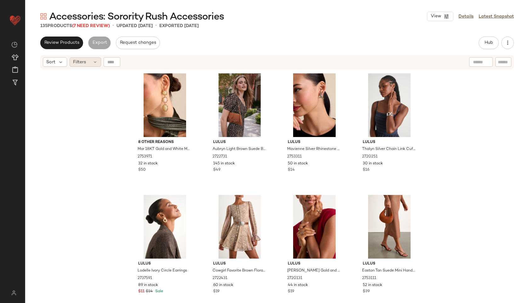
click at [91, 60] on div "Filters" at bounding box center [85, 61] width 31 height 9
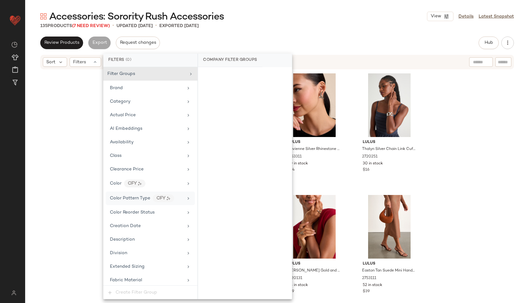
scroll to position [341, 0]
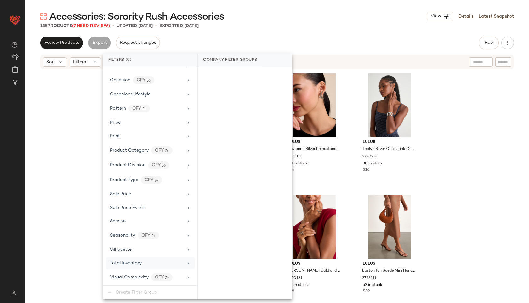
click at [146, 264] on div "Total Inventory" at bounding box center [146, 263] width 73 height 7
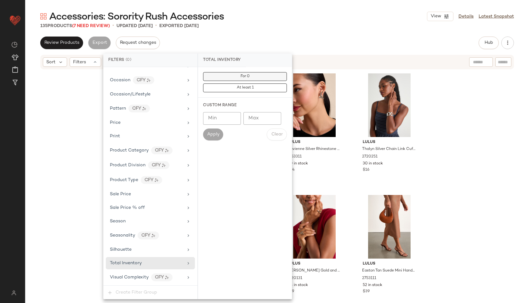
click at [254, 75] on button "For 0" at bounding box center [245, 76] width 84 height 9
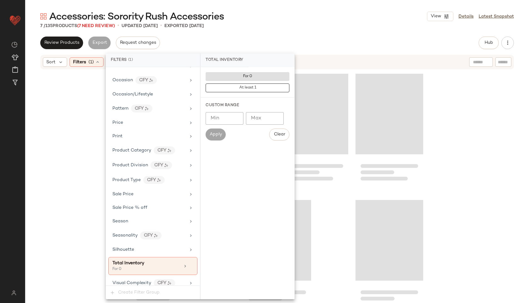
click at [272, 40] on div "Review Products Export Request changes Hub Send for Review External Review Inte…" at bounding box center [277, 43] width 474 height 13
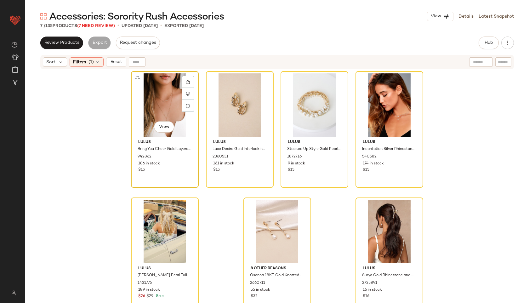
click at [152, 104] on div "#1 View" at bounding box center [164, 105] width 63 height 64
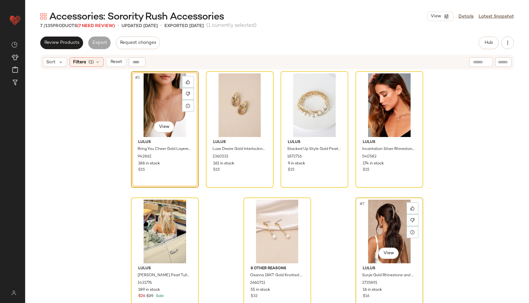
click at [369, 217] on div "#7 View" at bounding box center [389, 232] width 63 height 64
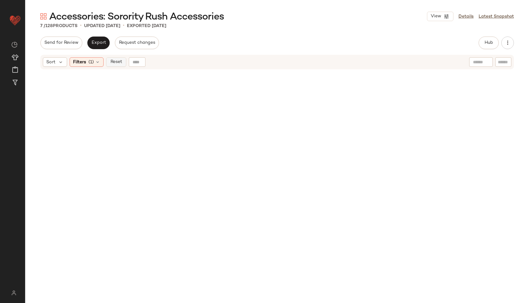
click at [117, 66] on button "Reset" at bounding box center [116, 61] width 20 height 9
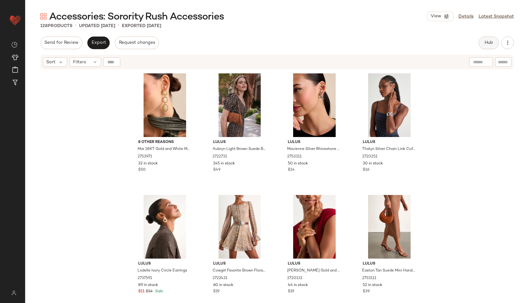
click at [488, 40] on button "Hub" at bounding box center [489, 43] width 20 height 13
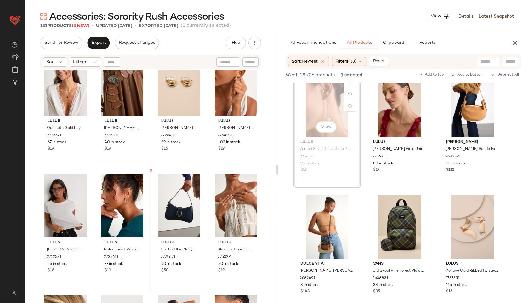
scroll to position [513, 0]
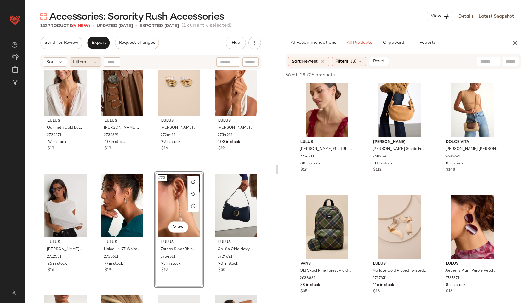
click at [93, 63] on icon at bounding box center [95, 62] width 5 height 5
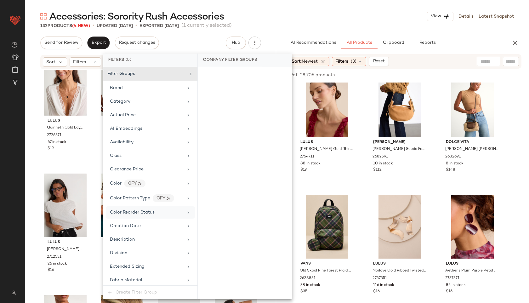
scroll to position [341, 0]
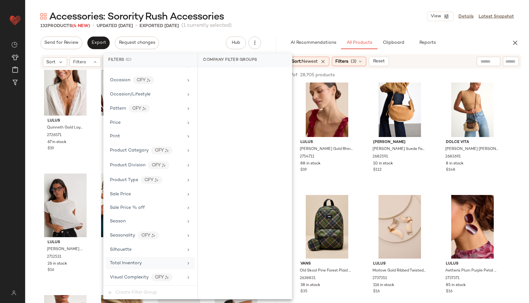
click at [163, 263] on div "Total Inventory" at bounding box center [146, 263] width 73 height 7
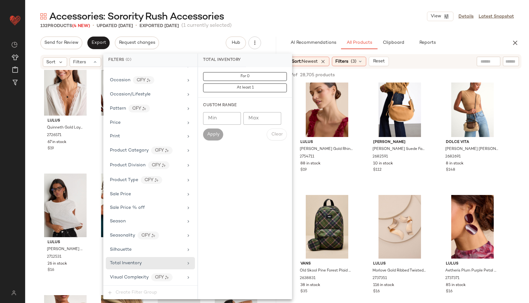
click at [269, 122] on input "Max" at bounding box center [262, 118] width 38 height 13
type input "**"
click at [212, 133] on span "Apply" at bounding box center [213, 134] width 13 height 5
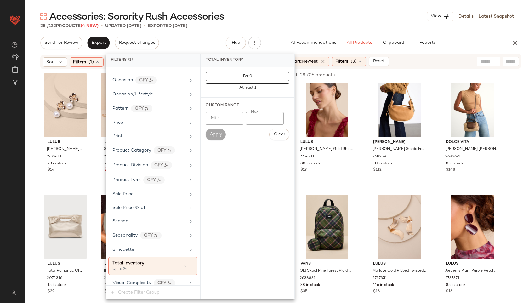
click at [287, 10] on div "Accessories: Sorority Rush Accessories View Details Latest Snapshot" at bounding box center [277, 16] width 504 height 13
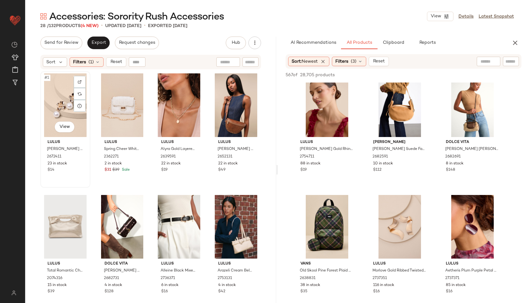
click at [55, 100] on div "#1 View" at bounding box center [66, 105] width 46 height 64
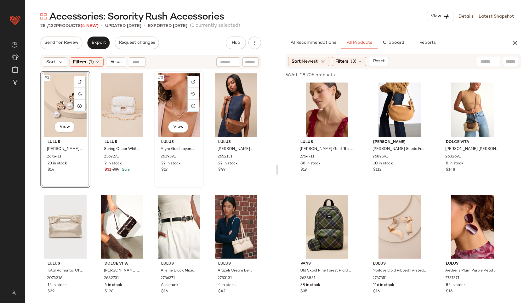
scroll to position [603, 0]
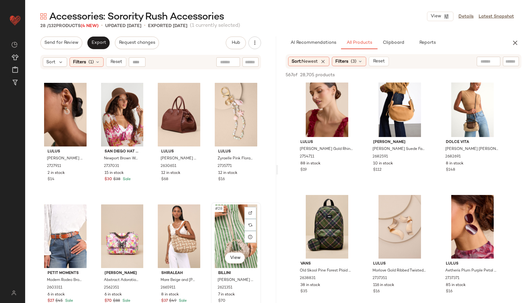
click at [227, 229] on div "#28 View" at bounding box center [236, 236] width 46 height 64
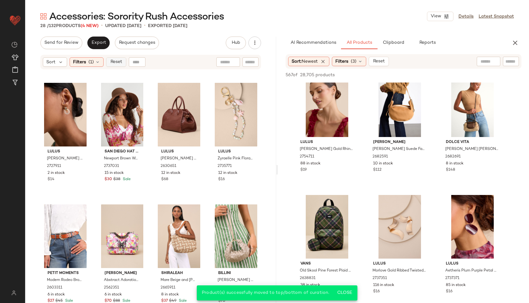
click at [114, 66] on button "Reset" at bounding box center [116, 61] width 20 height 9
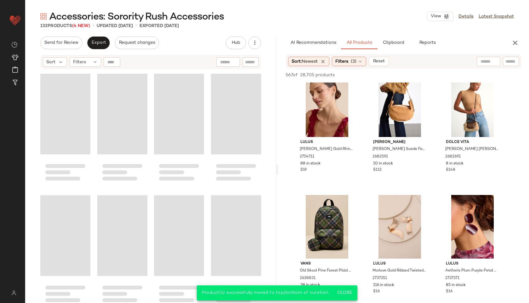
scroll to position [3763, 0]
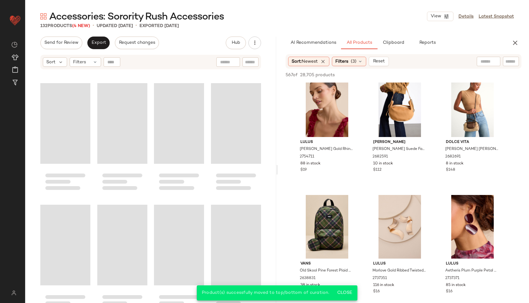
click at [91, 34] on div "Accessories: Sorority Rush Accessories View Details Latest Snapshot 132 Product…" at bounding box center [277, 156] width 504 height 293
click at [93, 37] on button "Export" at bounding box center [98, 43] width 22 height 13
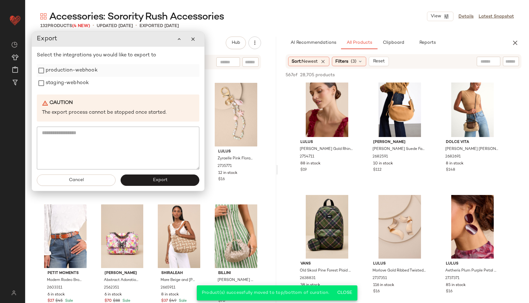
click at [89, 71] on label "production-webhook" at bounding box center [72, 70] width 52 height 13
click at [78, 87] on label "staging-webhook" at bounding box center [67, 83] width 43 height 13
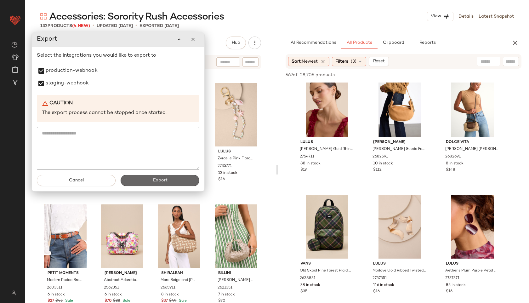
click at [170, 179] on button "Export" at bounding box center [160, 180] width 79 height 11
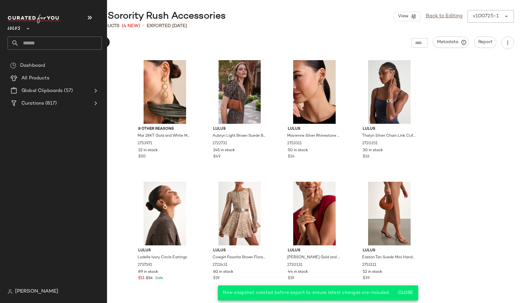
click at [36, 45] on input "text" at bounding box center [60, 43] width 83 height 13
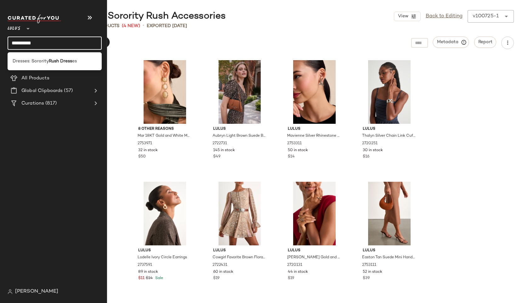
type input "**********"
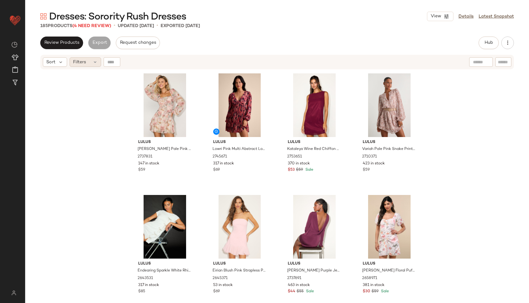
click at [96, 60] on icon at bounding box center [95, 62] width 5 height 5
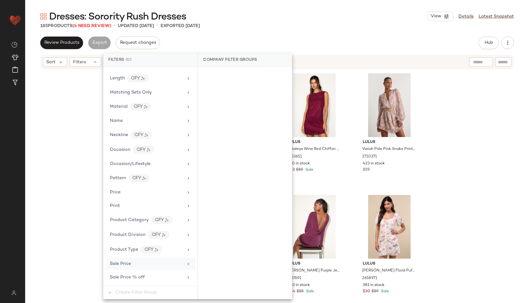
scroll to position [400, 0]
click at [144, 262] on div "Total Inventory" at bounding box center [146, 263] width 73 height 7
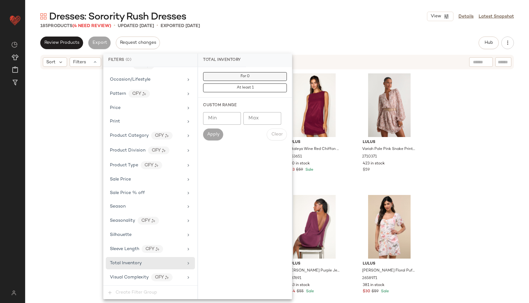
click at [239, 75] on button "For 0" at bounding box center [245, 76] width 84 height 9
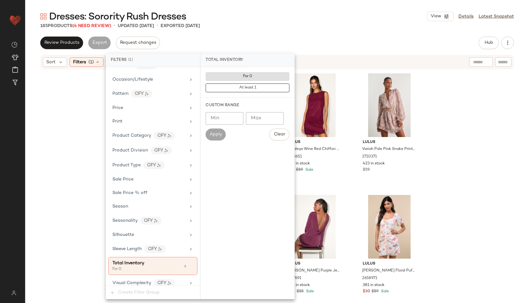
click at [284, 23] on div "185 Products (4 Need Review) • updated [DATE] • Exported [DATE]" at bounding box center [277, 26] width 504 height 6
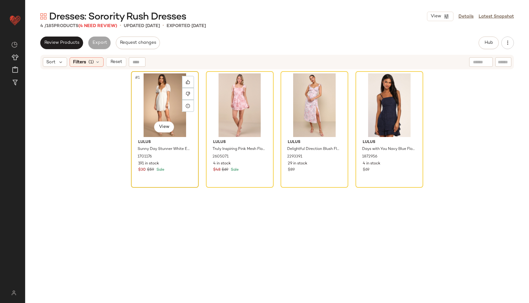
click at [153, 114] on div "#1 View" at bounding box center [164, 105] width 63 height 64
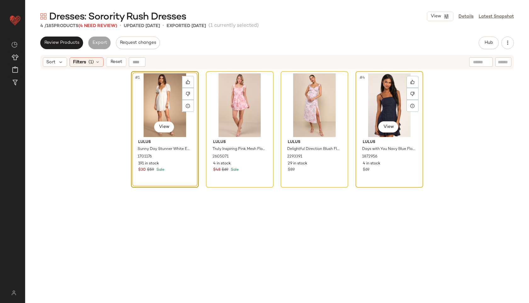
click at [376, 110] on div "#4 View" at bounding box center [389, 105] width 63 height 64
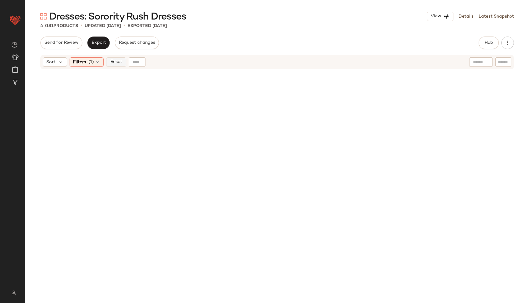
click at [113, 61] on span "Reset" at bounding box center [116, 62] width 12 height 5
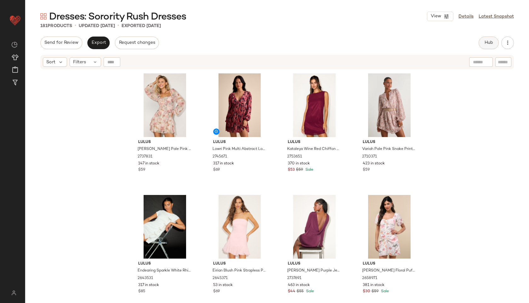
click at [489, 42] on span "Hub" at bounding box center [488, 42] width 9 height 5
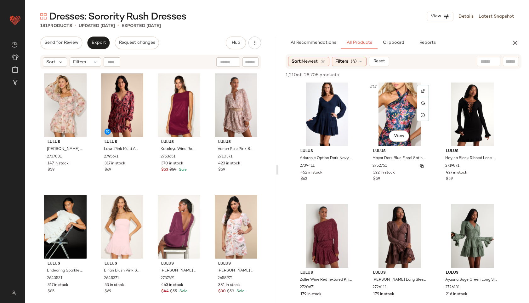
scroll to position [613, 0]
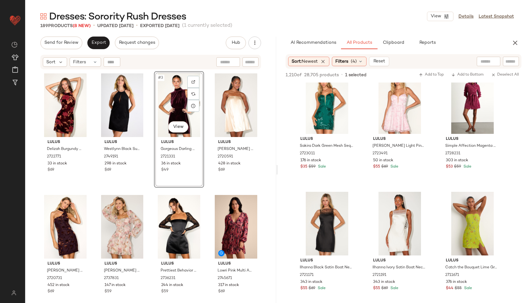
scroll to position [4214, 0]
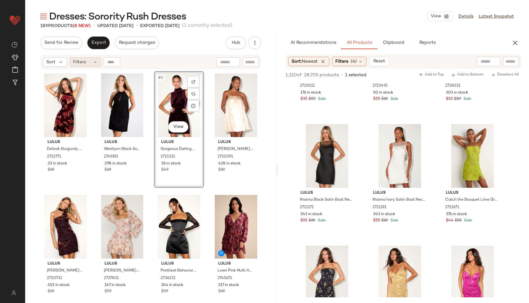
click at [79, 59] on span "Filters" at bounding box center [79, 62] width 13 height 7
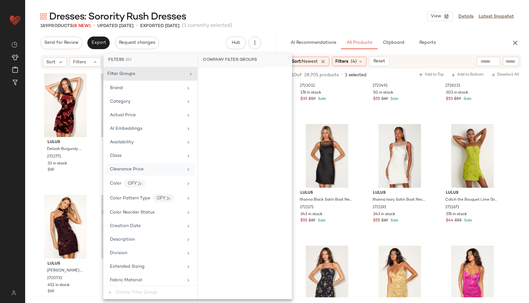
scroll to position [400, 0]
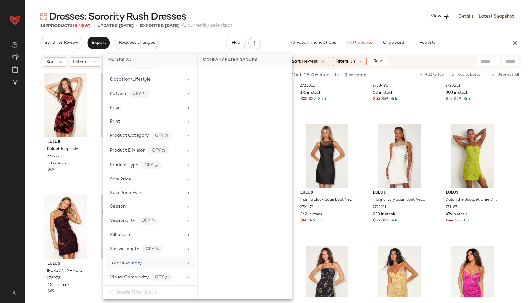
click at [143, 262] on div "Total Inventory" at bounding box center [146, 263] width 73 height 7
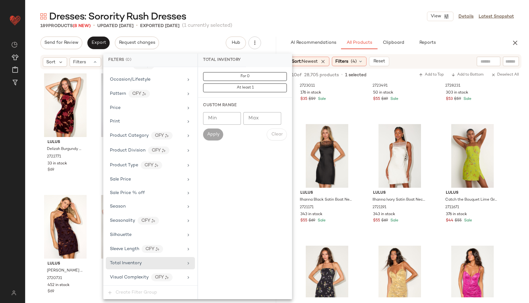
click at [246, 121] on input "Max" at bounding box center [262, 118] width 38 height 13
type input "**"
click at [212, 134] on span "Apply" at bounding box center [213, 134] width 13 height 5
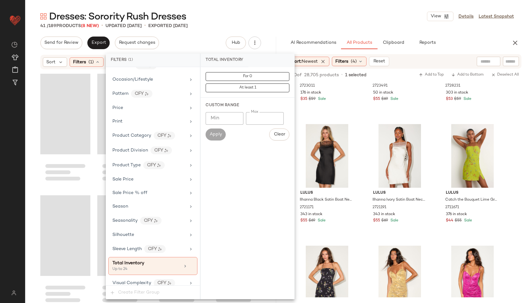
click at [272, 16] on div "Dresses: Sorority Rush Dresses View Details Latest Snapshot" at bounding box center [277, 16] width 504 height 13
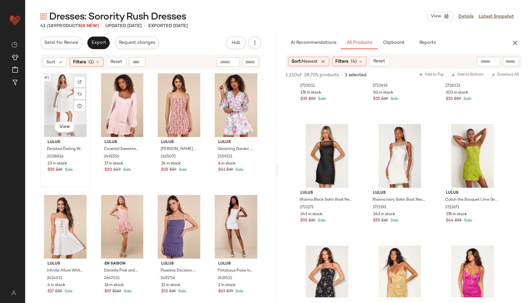
click at [56, 100] on div "#1 View" at bounding box center [66, 105] width 46 height 64
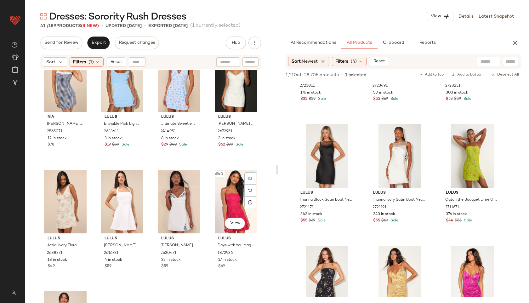
scroll to position [1089, 0]
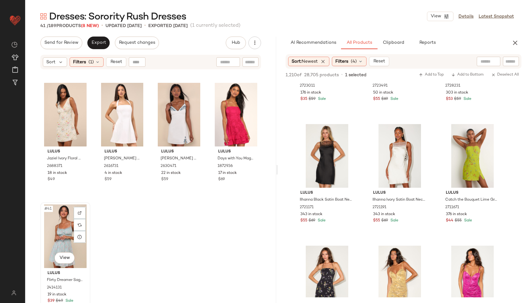
click at [57, 231] on div "#41 View" at bounding box center [66, 236] width 46 height 64
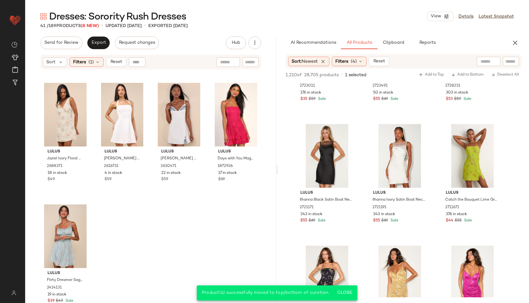
click at [85, 43] on div "Send for Review Export Request changes" at bounding box center [99, 43] width 119 height 13
click at [91, 43] on span "Export" at bounding box center [98, 42] width 15 height 5
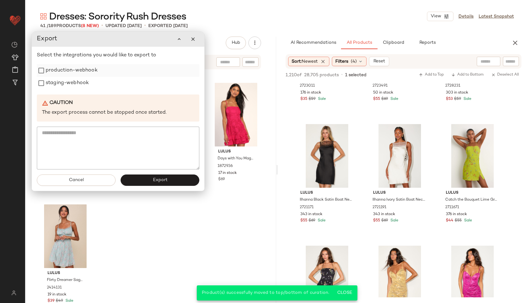
click at [87, 71] on label "production-webhook" at bounding box center [72, 70] width 52 height 13
click at [84, 85] on label "staging-webhook" at bounding box center [67, 83] width 43 height 13
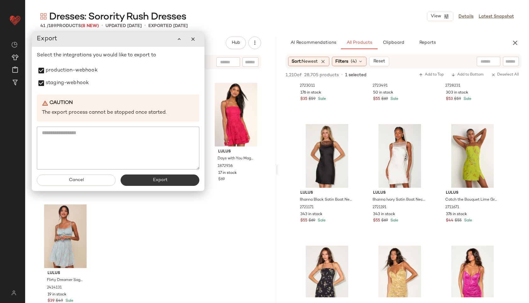
click at [147, 175] on button "Export" at bounding box center [160, 179] width 79 height 11
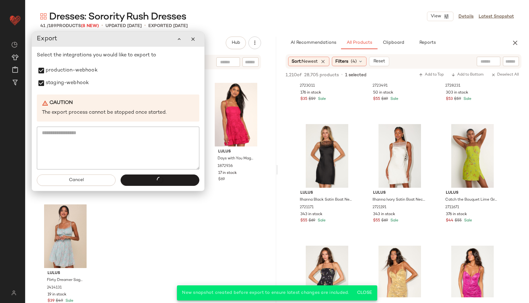
scroll to position [6281, 0]
